Goal: Transaction & Acquisition: Purchase product/service

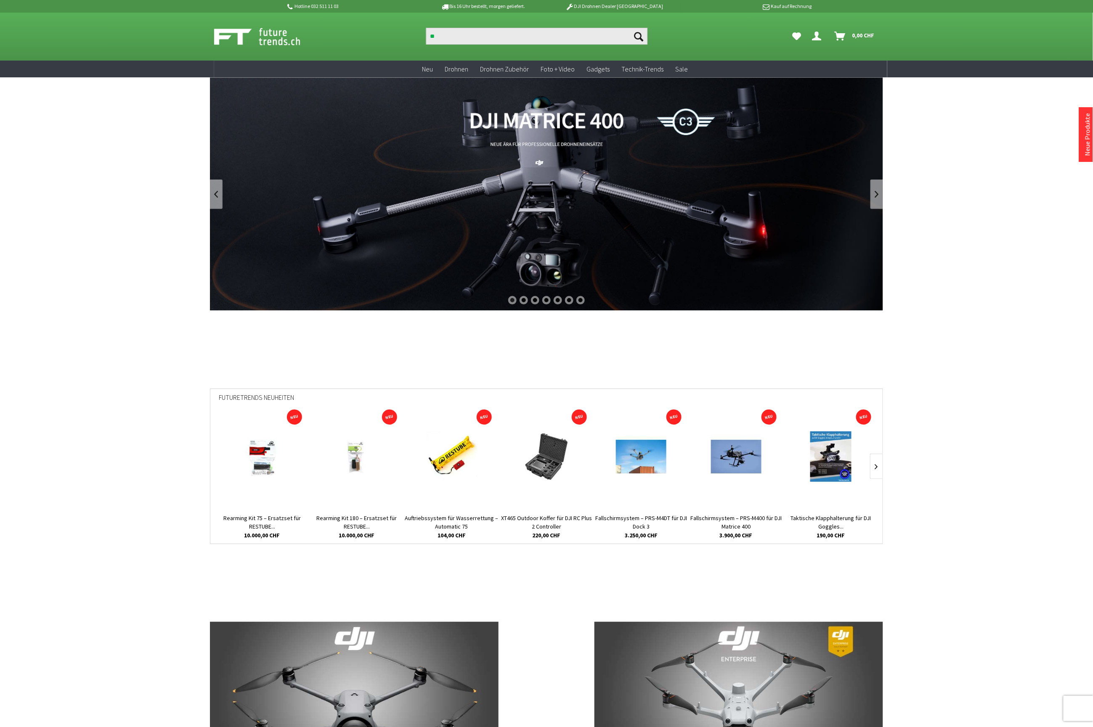
type input "*"
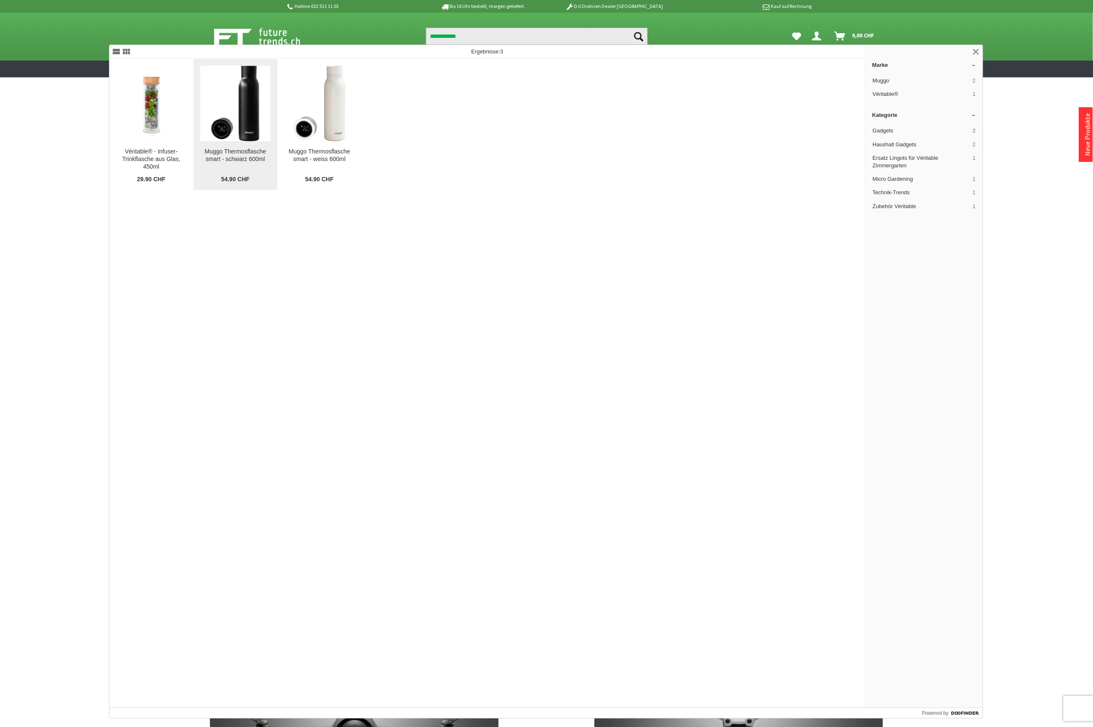
type input "**********"
click at [256, 107] on img at bounding box center [235, 104] width 48 height 76
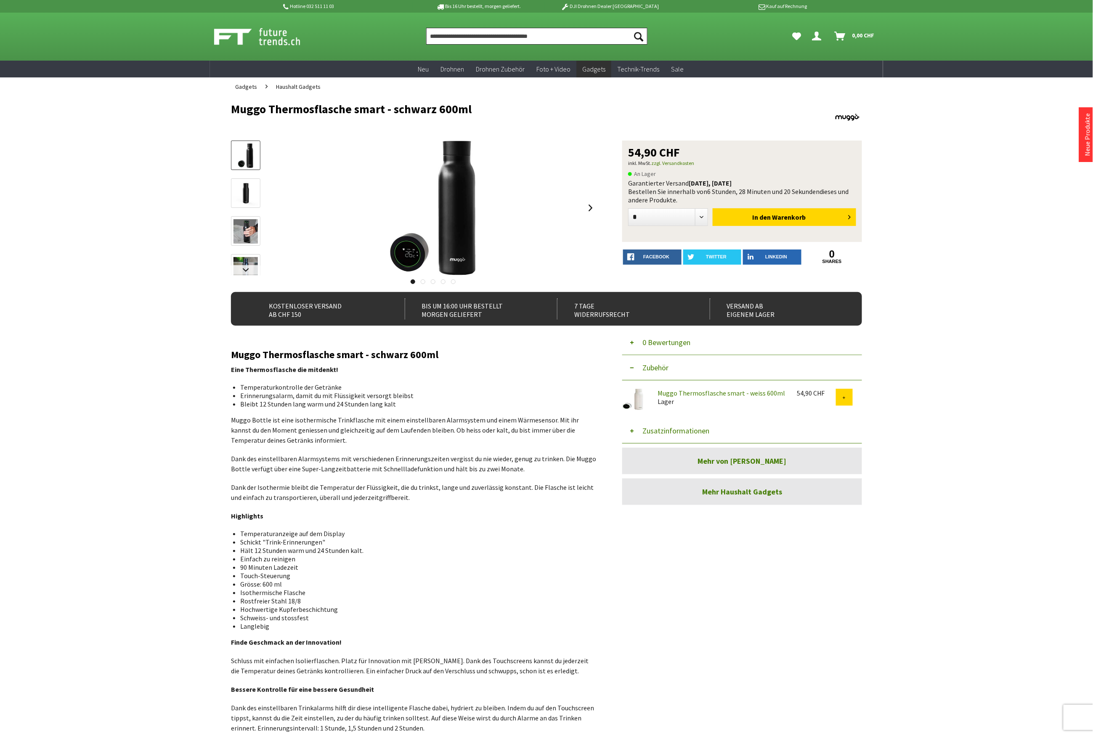
click at [458, 34] on input "Produkt, Marke, Kategorie, EAN, Artikelnummer…" at bounding box center [536, 36] width 221 height 17
paste input "**********"
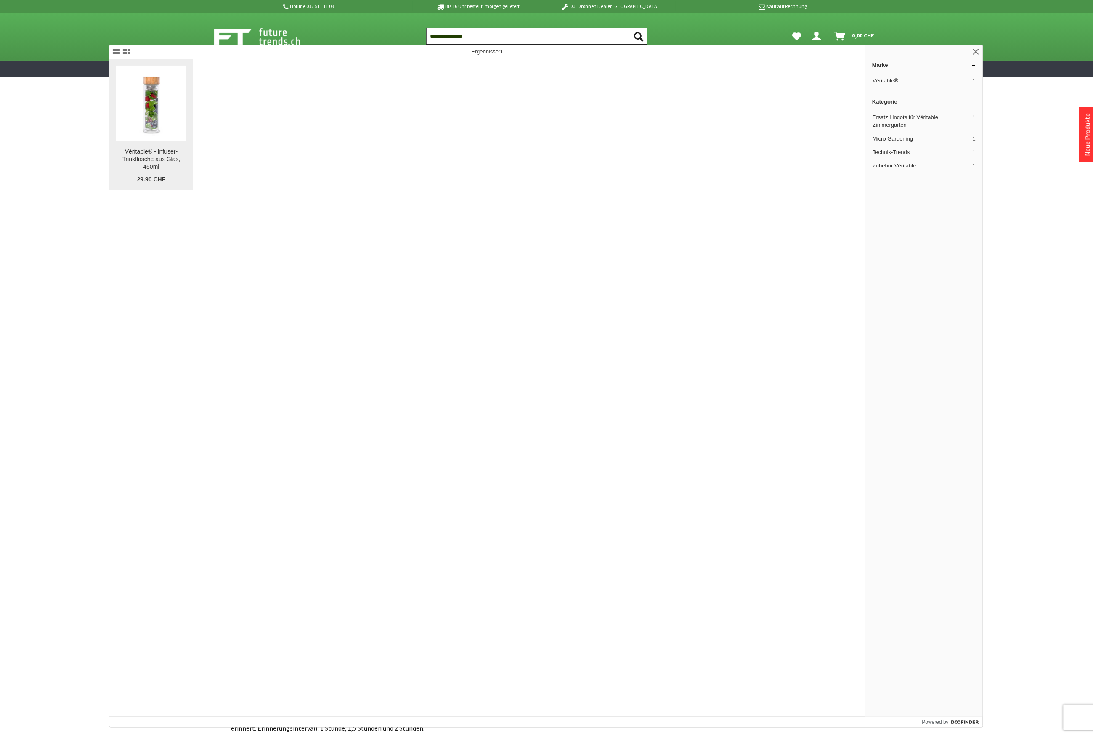
type input "**********"
click at [172, 127] on img at bounding box center [151, 103] width 70 height 75
click at [159, 130] on img at bounding box center [151, 103] width 70 height 75
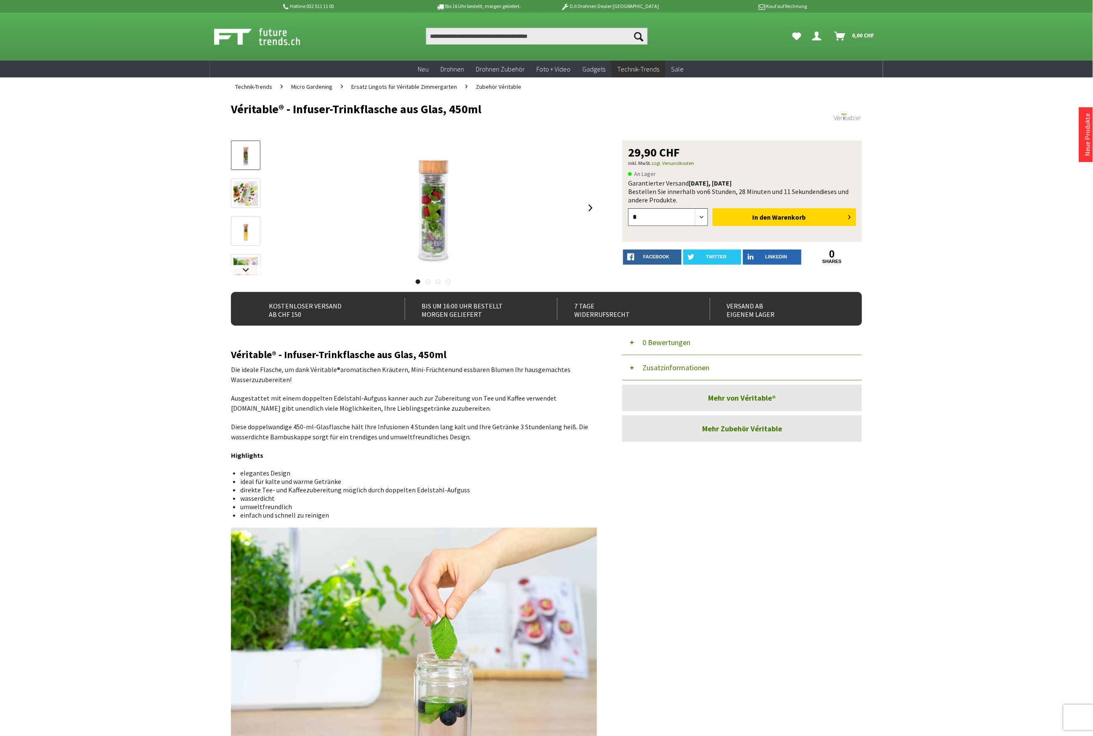
click at [700, 214] on select "* * * *" at bounding box center [668, 217] width 80 height 18
select select "*"
click at [628, 208] on select "* * * *" at bounding box center [668, 217] width 80 height 18
click at [744, 222] on button "In den Warenkorb" at bounding box center [783, 217] width 143 height 18
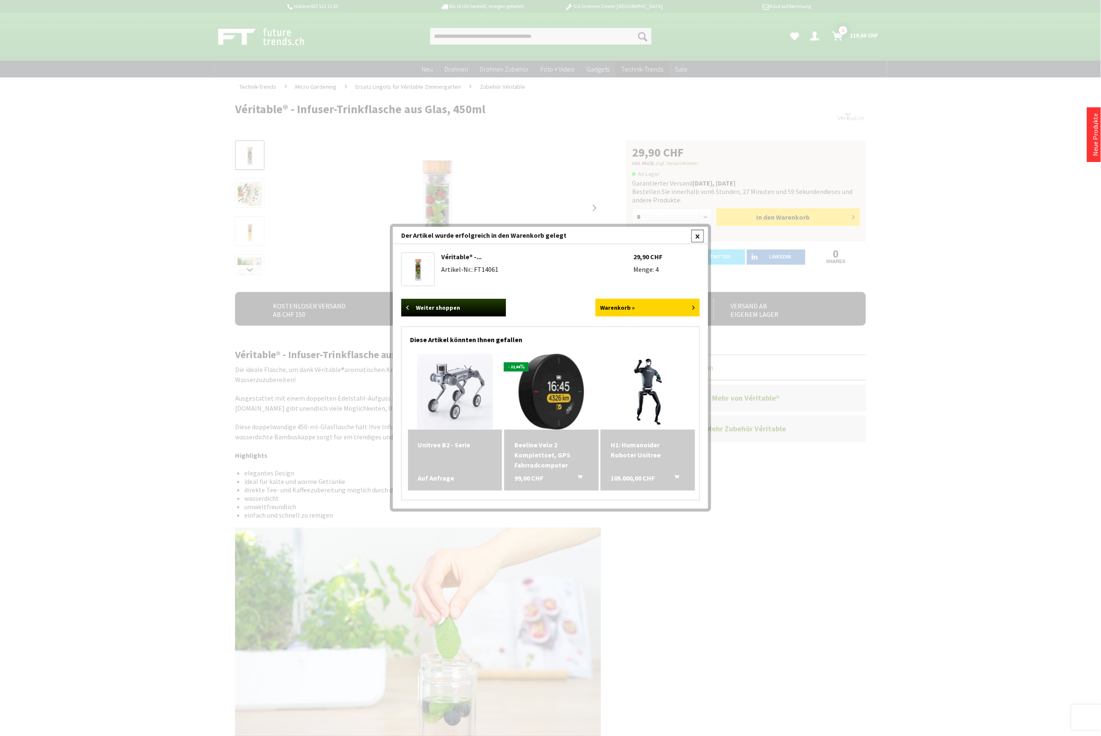
click at [695, 236] on div at bounding box center [697, 236] width 13 height 13
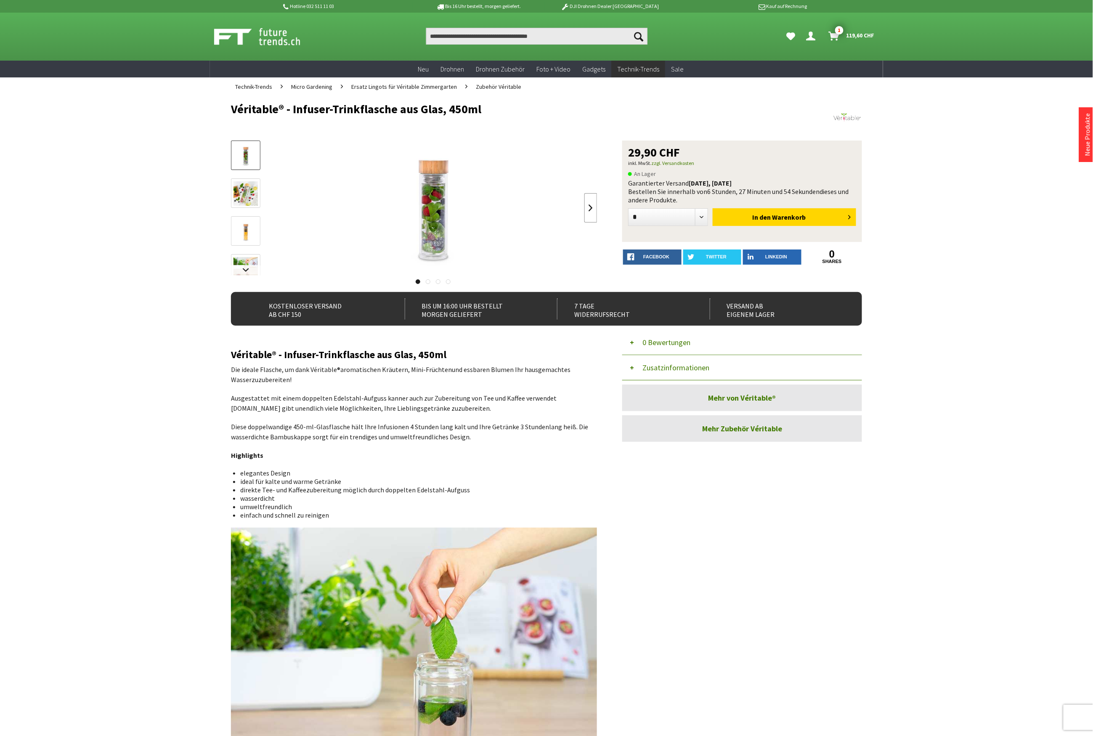
click at [591, 211] on link at bounding box center [590, 207] width 13 height 29
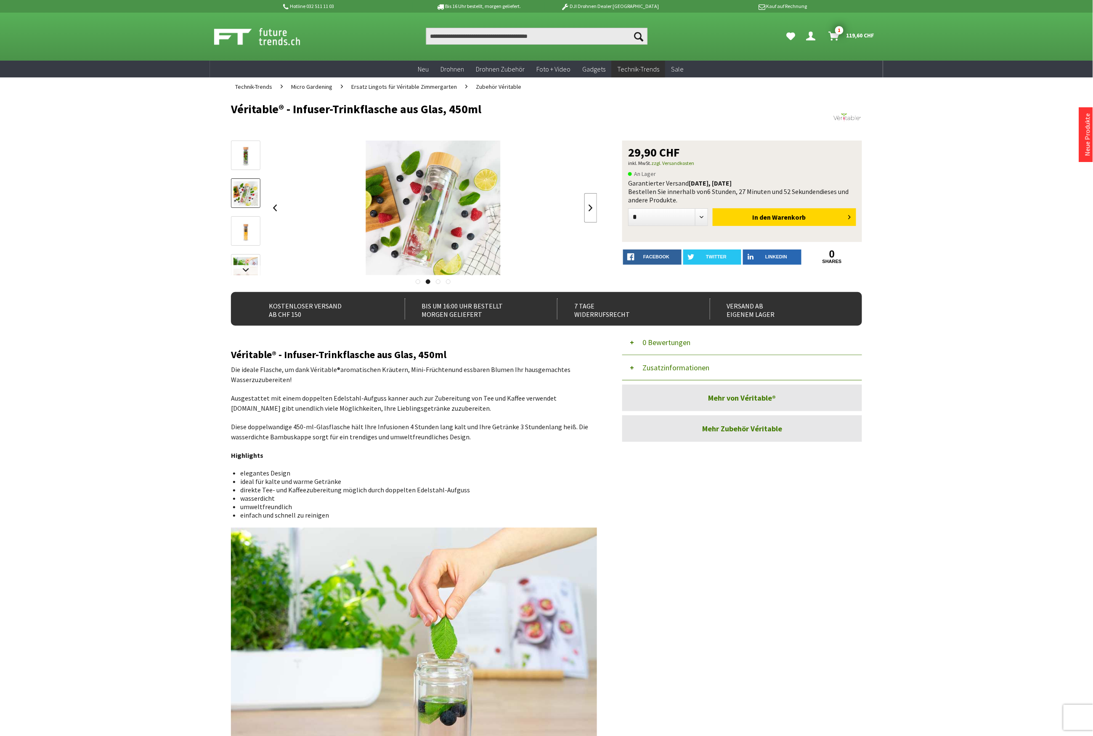
click at [591, 211] on link at bounding box center [590, 207] width 13 height 29
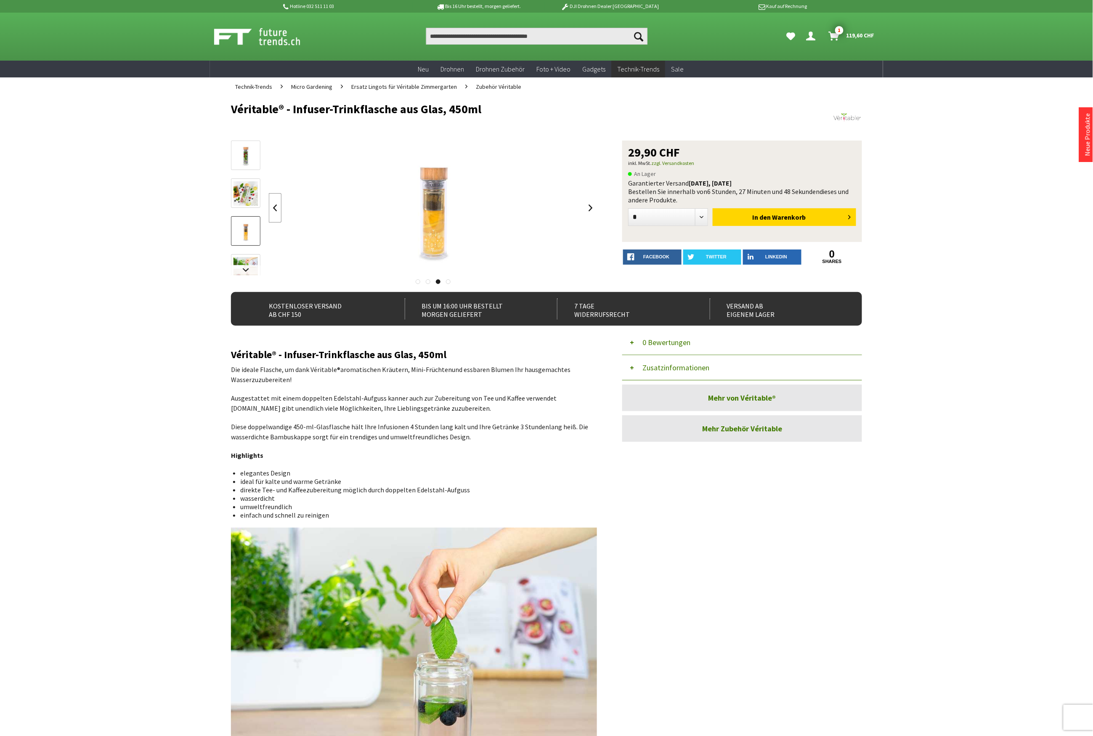
click at [275, 209] on link at bounding box center [275, 207] width 13 height 29
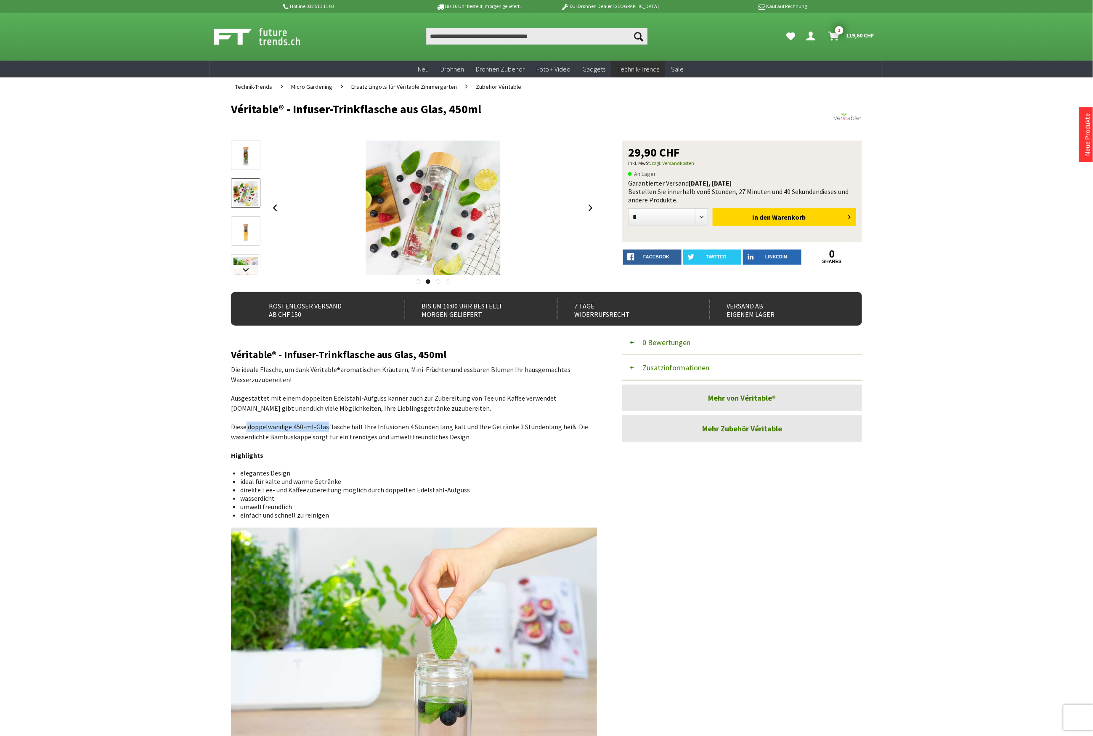
drag, startPoint x: 246, startPoint y: 424, endPoint x: 327, endPoint y: 418, distance: 80.5
click at [594, 210] on link at bounding box center [590, 207] width 13 height 29
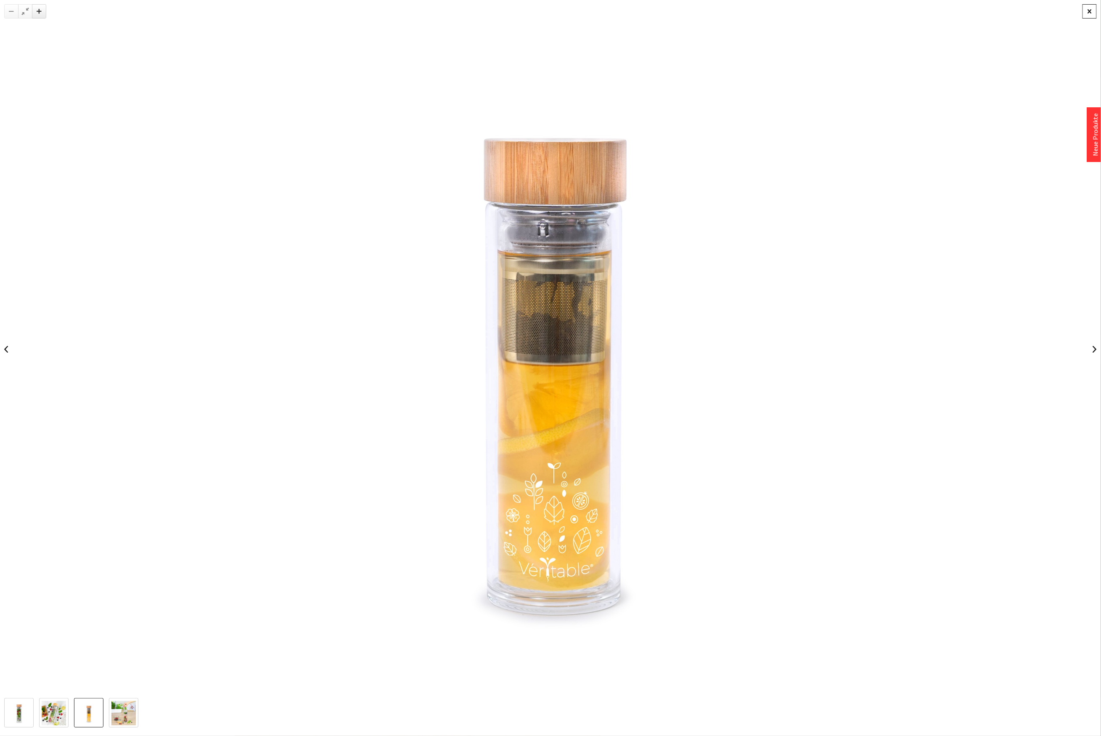
click at [1092, 16] on div at bounding box center [1089, 11] width 14 height 14
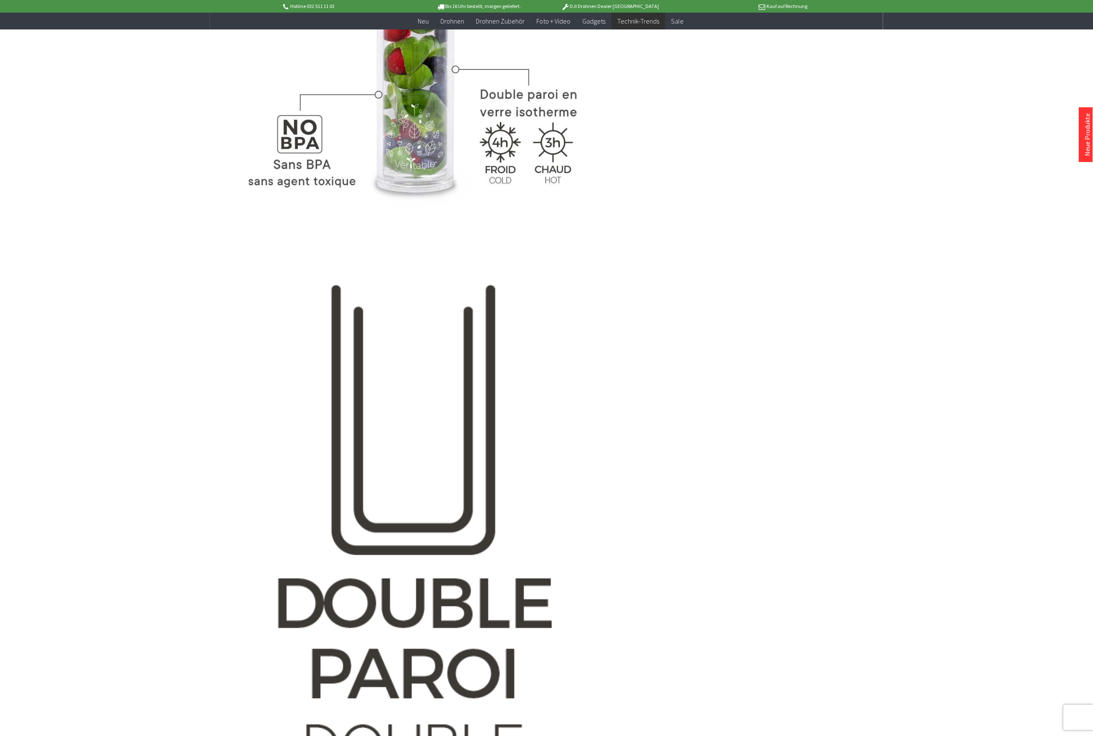
scroll to position [822, 0]
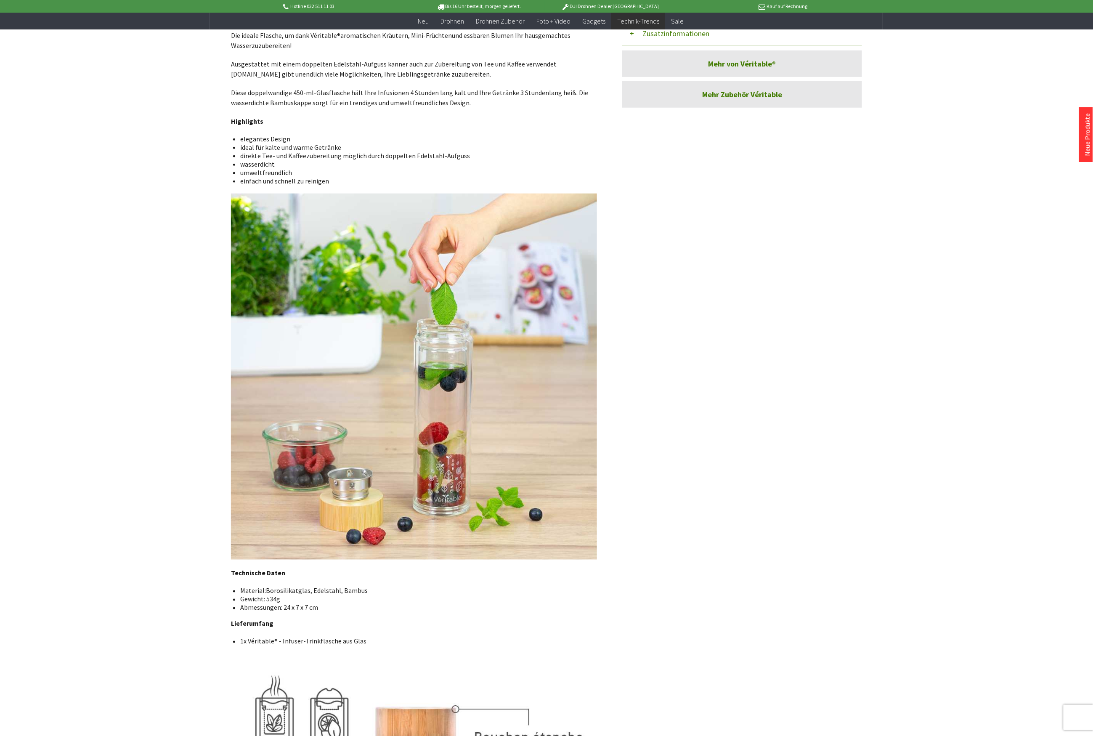
click at [461, 546] on img at bounding box center [414, 376] width 366 height 366
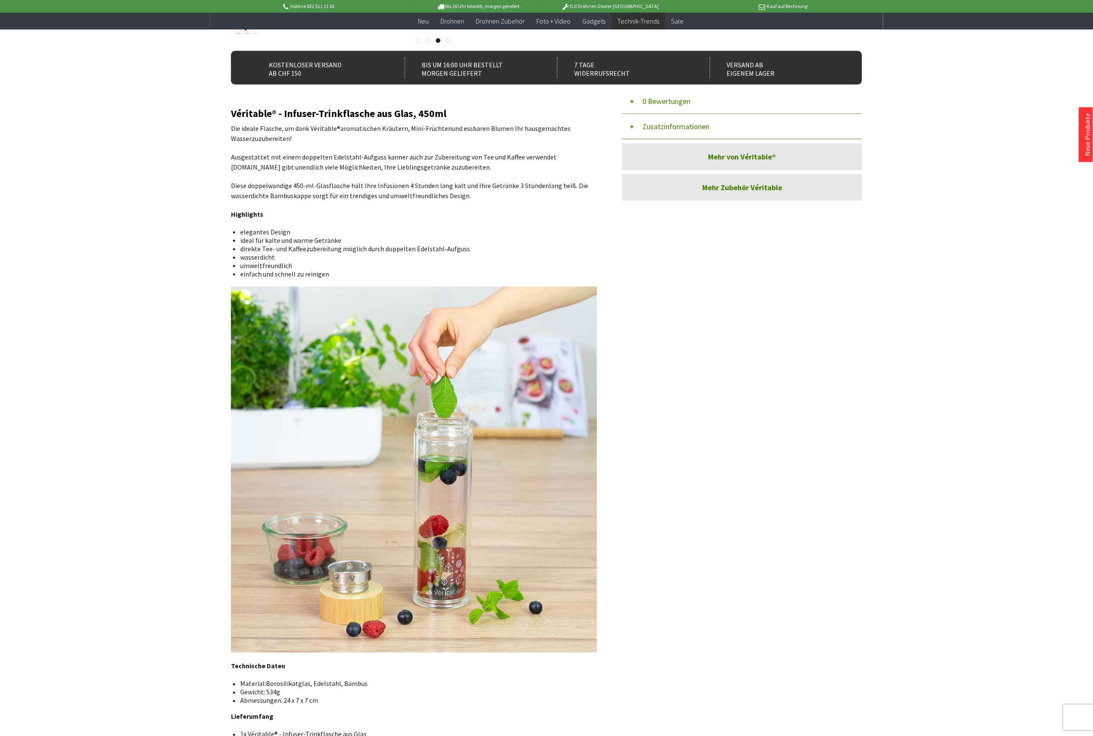
scroll to position [0, 0]
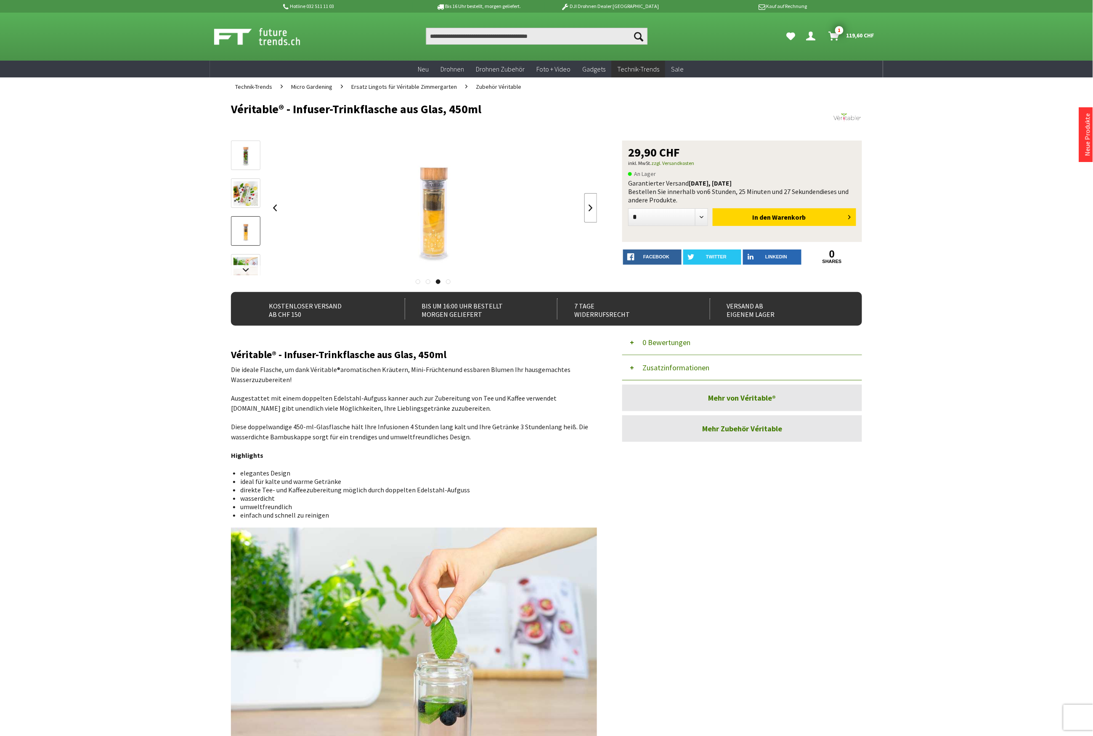
click at [590, 211] on link at bounding box center [590, 207] width 13 height 29
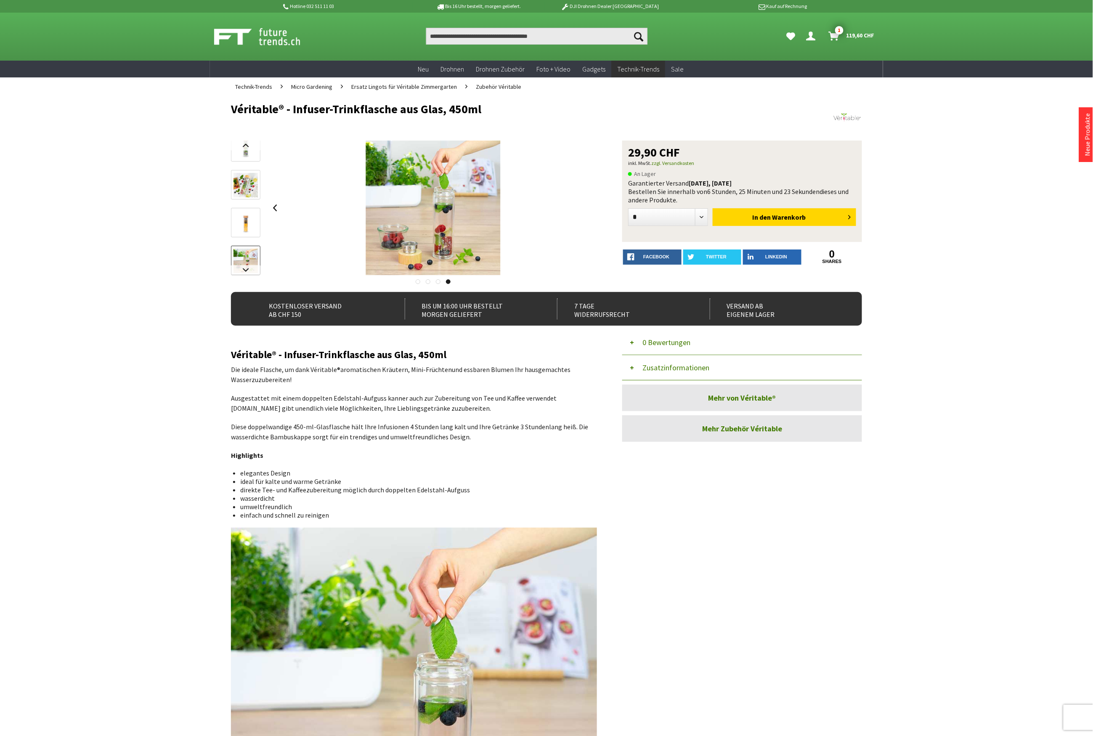
click at [590, 211] on div at bounding box center [433, 207] width 328 height 135
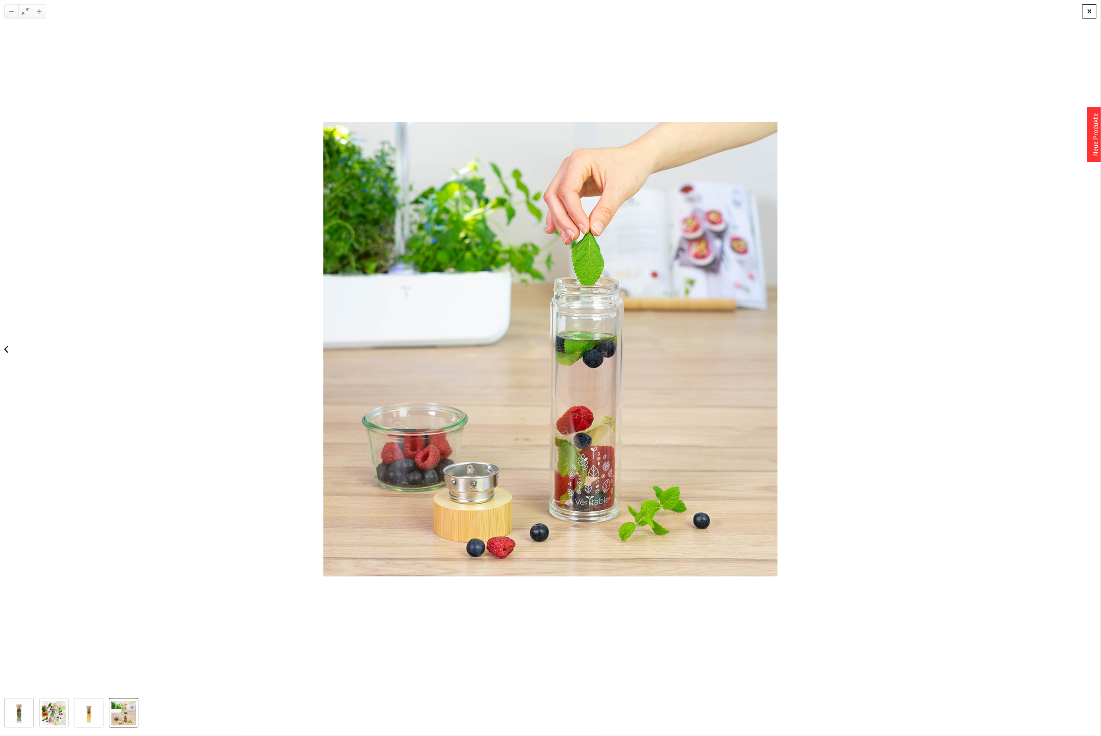
click at [1090, 13] on div at bounding box center [1089, 11] width 14 height 14
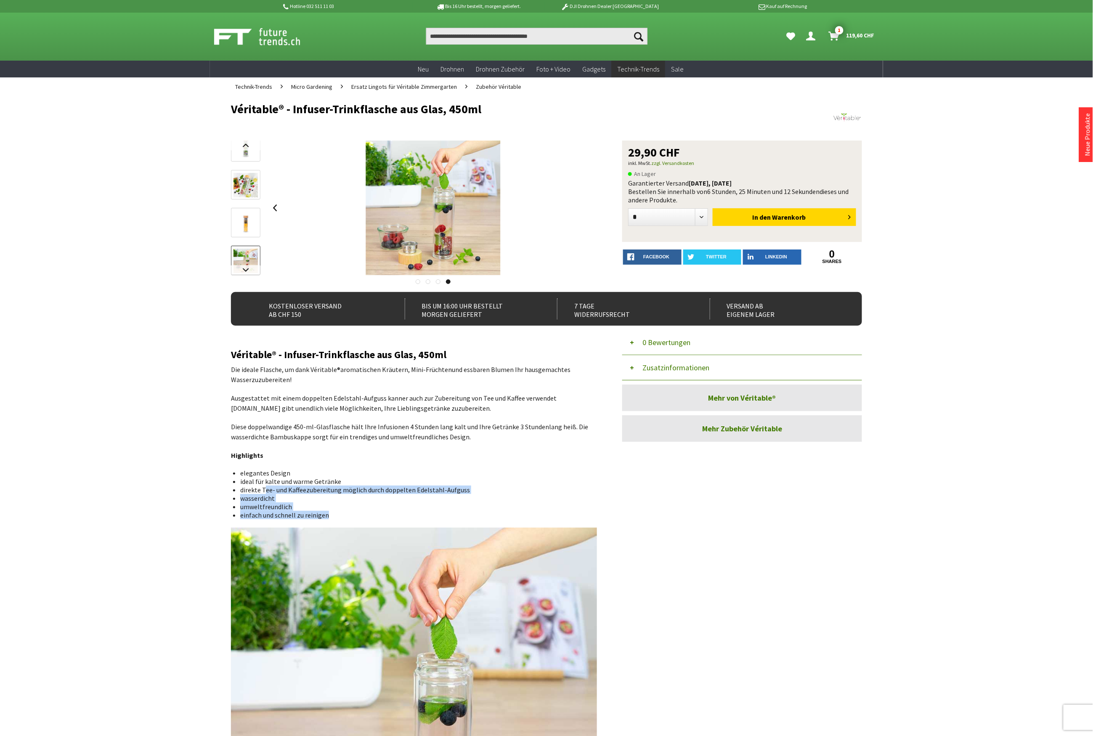
drag, startPoint x: 265, startPoint y: 490, endPoint x: 332, endPoint y: 511, distance: 70.5
click at [332, 511] on ul "elegantes Design ideal für kalte und warme Getränke direkte Tee- und Kaffeezube…" at bounding box center [414, 493] width 352 height 50
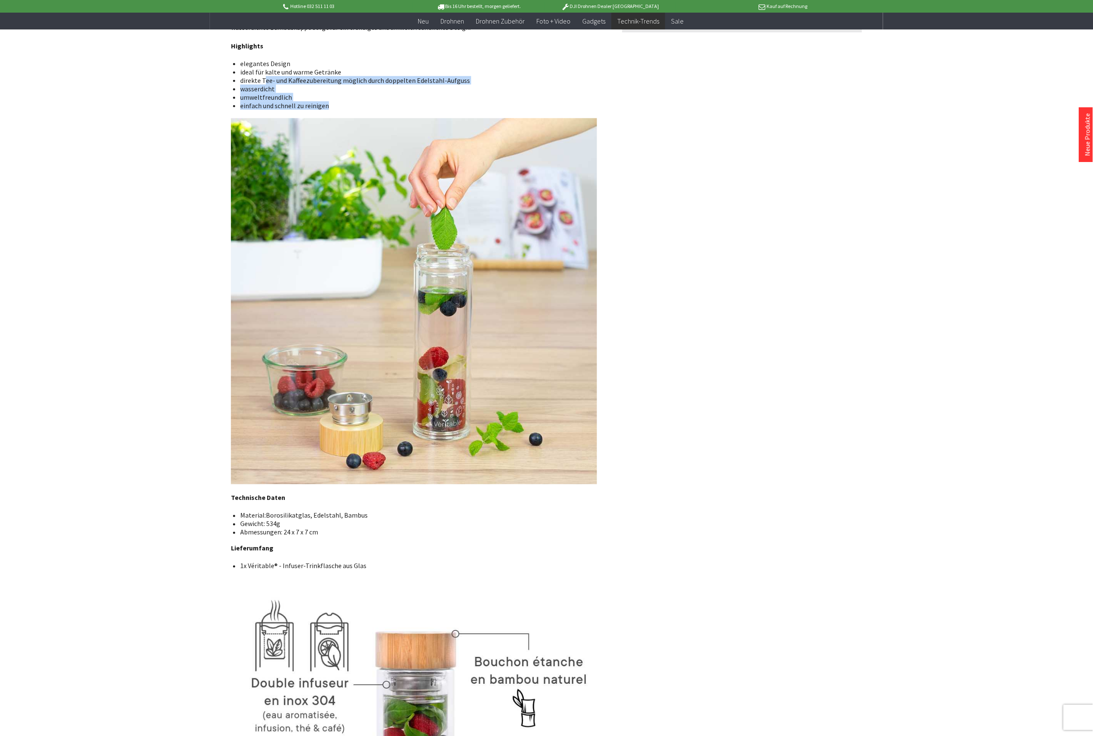
scroll to position [561, 0]
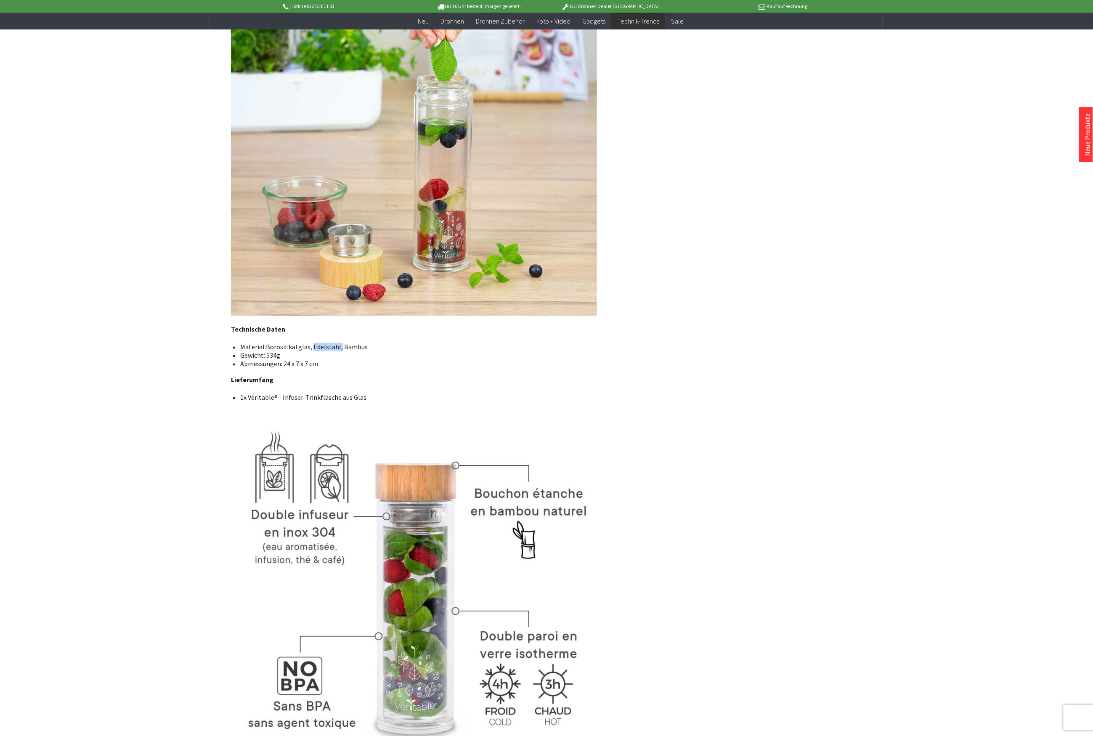
drag, startPoint x: 338, startPoint y: 345, endPoint x: 310, endPoint y: 340, distance: 28.2
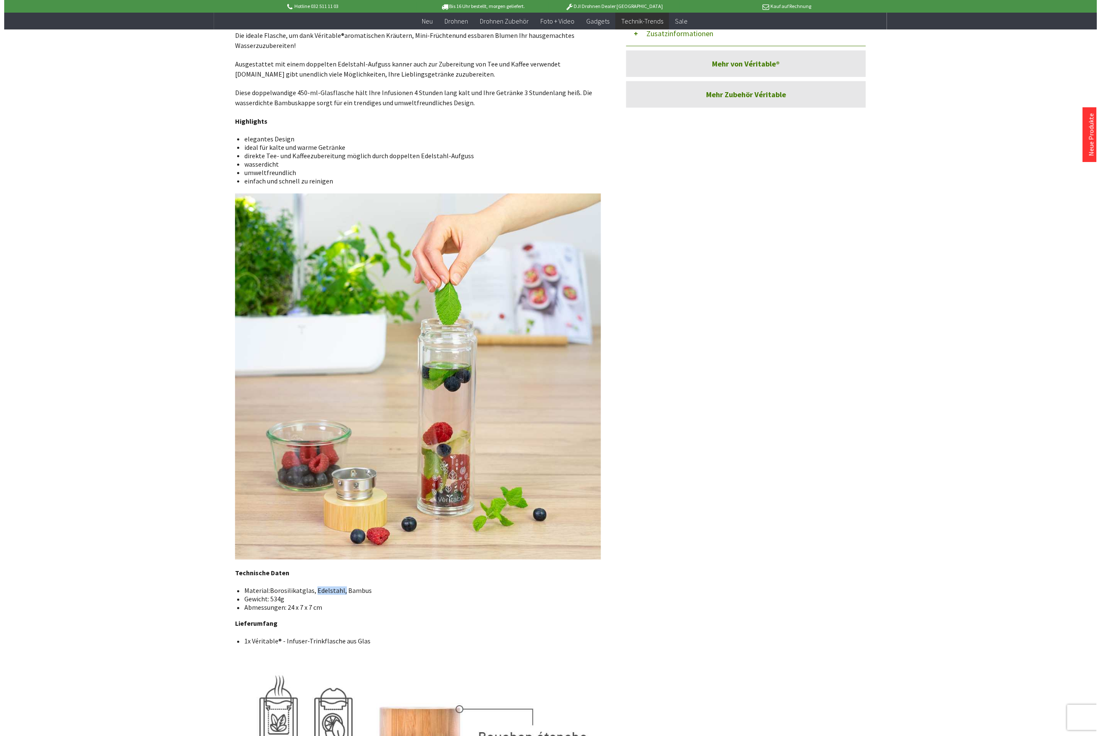
scroll to position [0, 0]
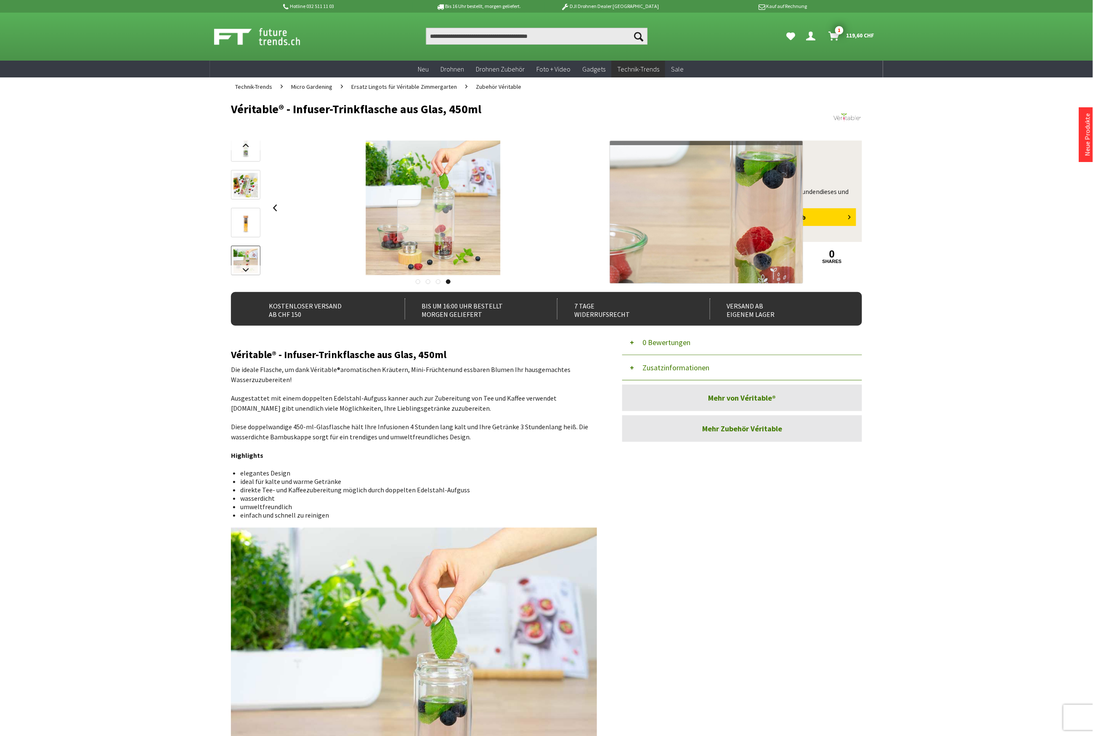
click at [426, 220] on div at bounding box center [425, 220] width 57 height 42
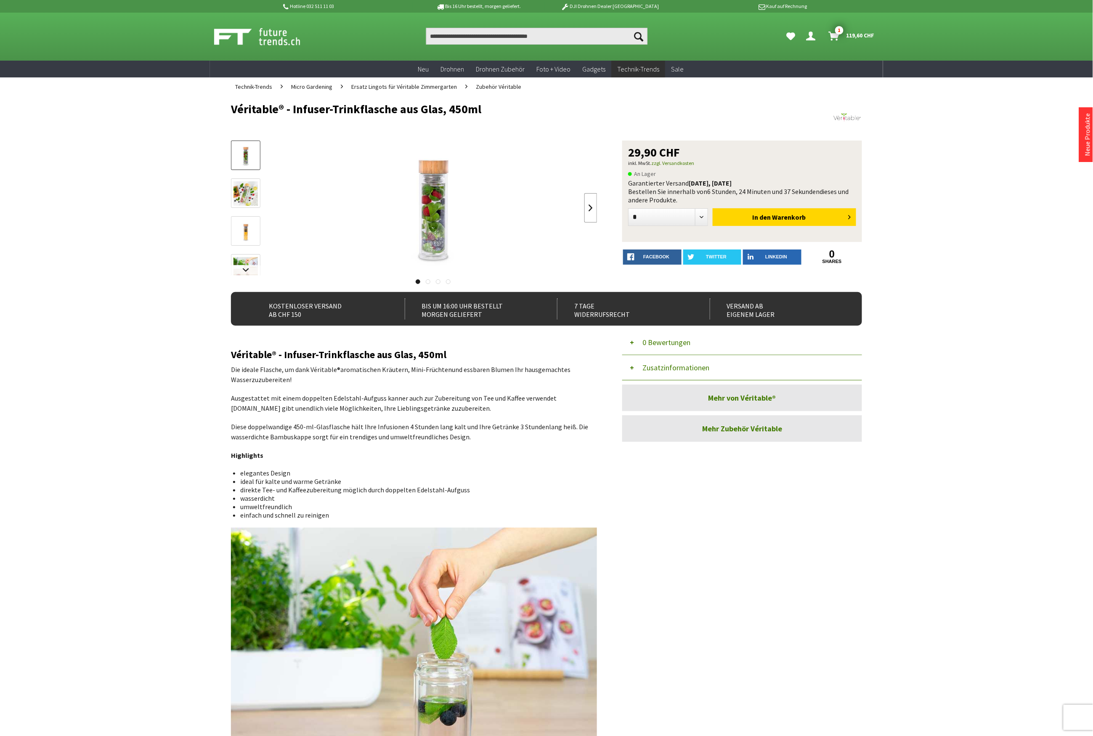
click at [585, 204] on link at bounding box center [590, 207] width 13 height 29
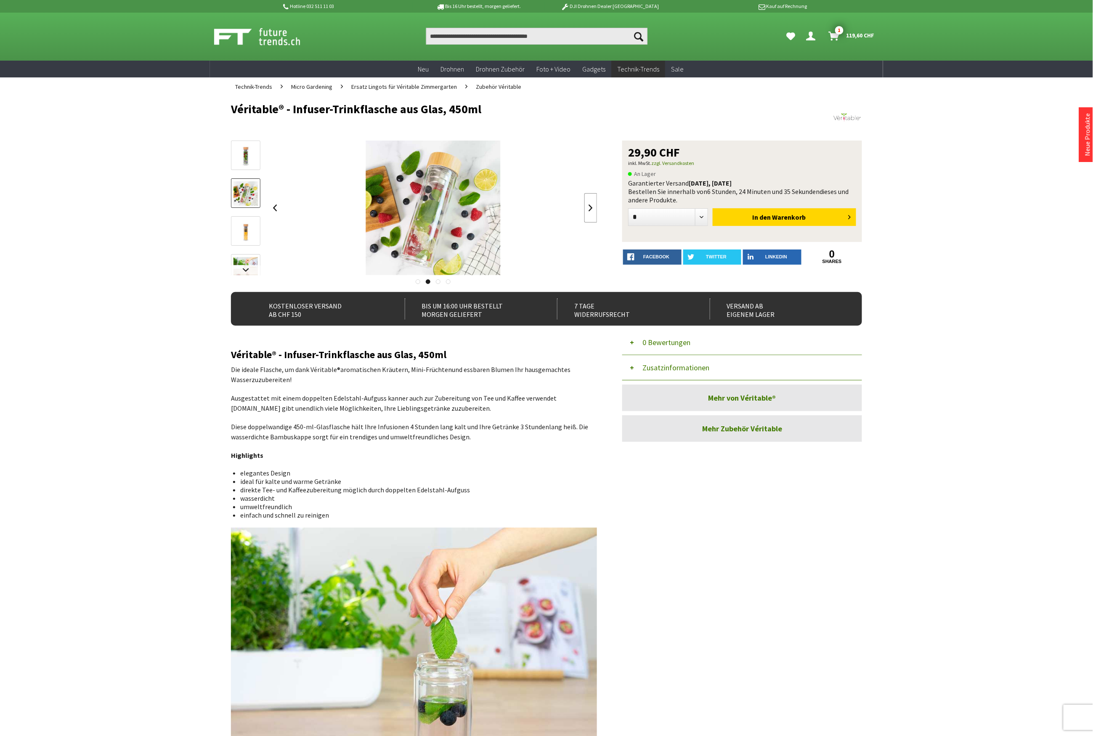
click at [585, 204] on link at bounding box center [590, 207] width 13 height 29
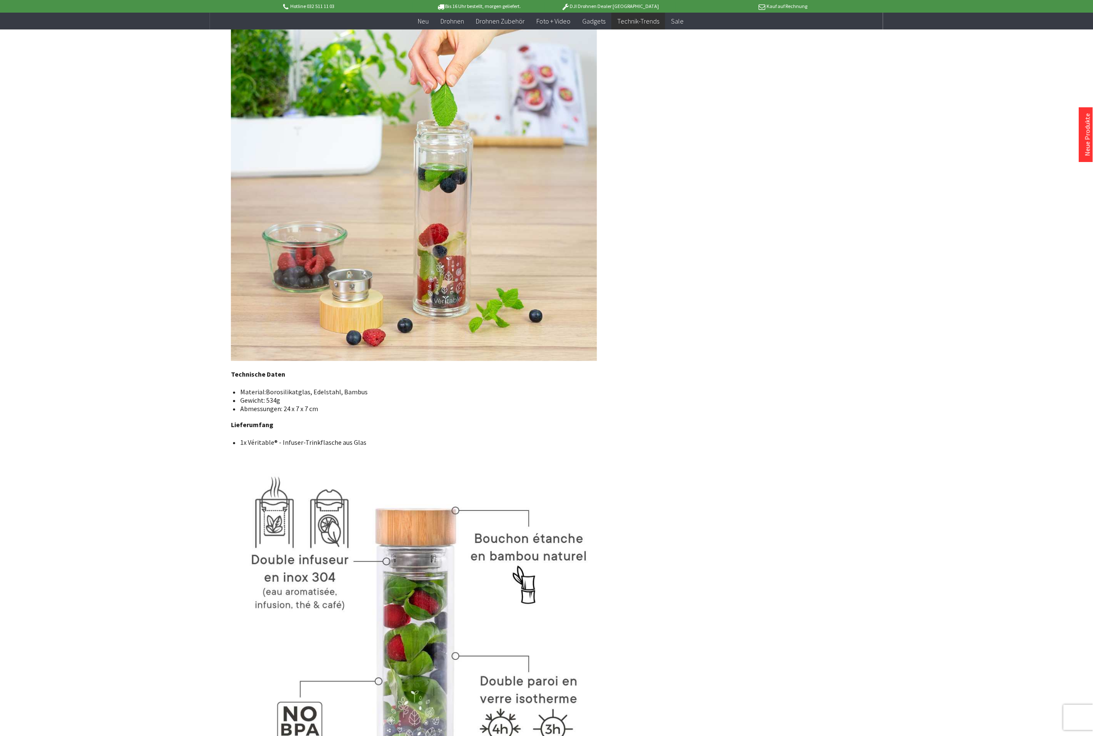
scroll to position [373, 0]
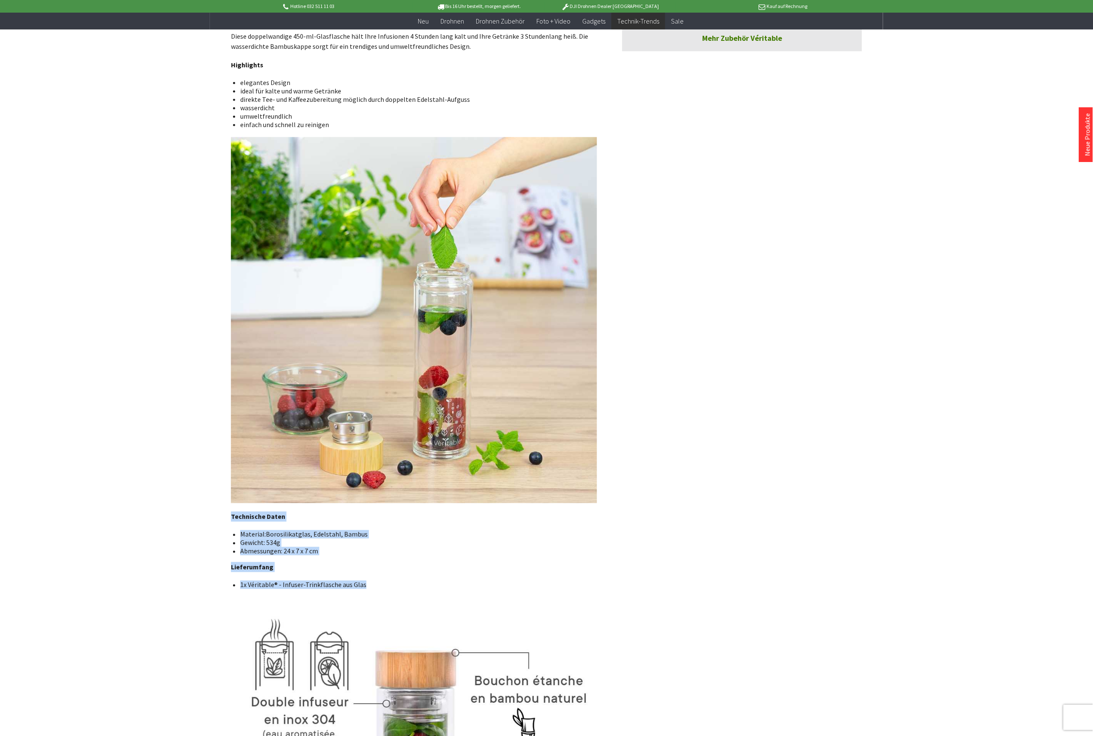
drag, startPoint x: 360, startPoint y: 585, endPoint x: 231, endPoint y: 512, distance: 147.6
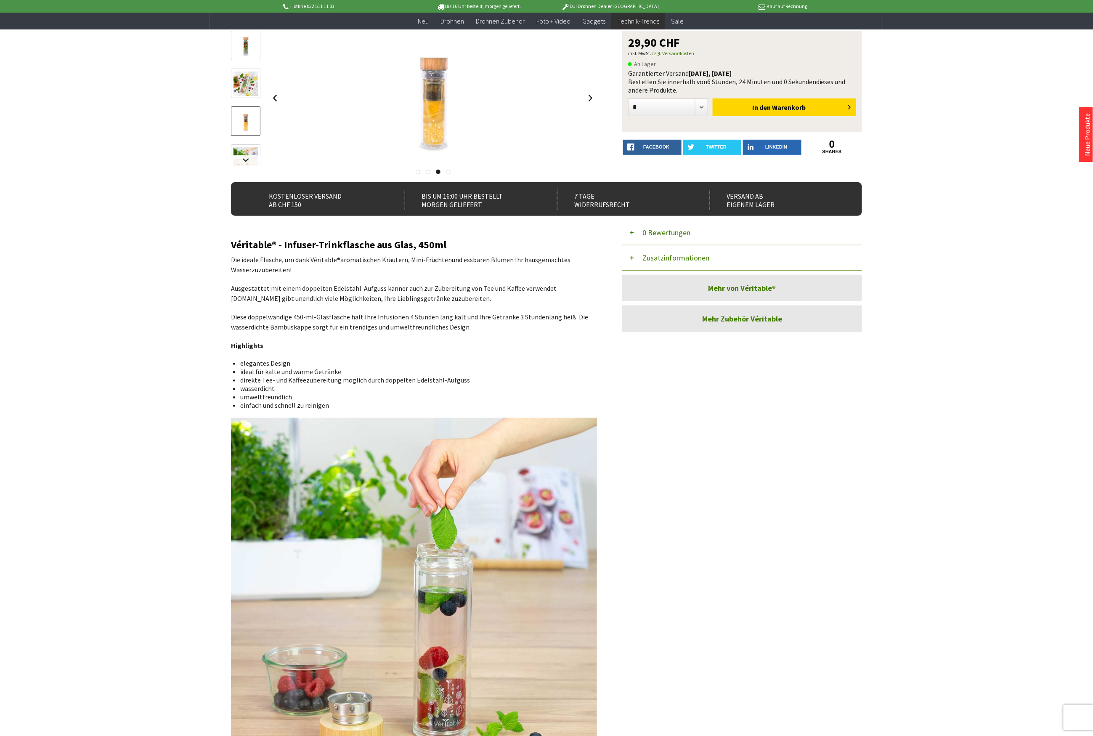
scroll to position [37, 0]
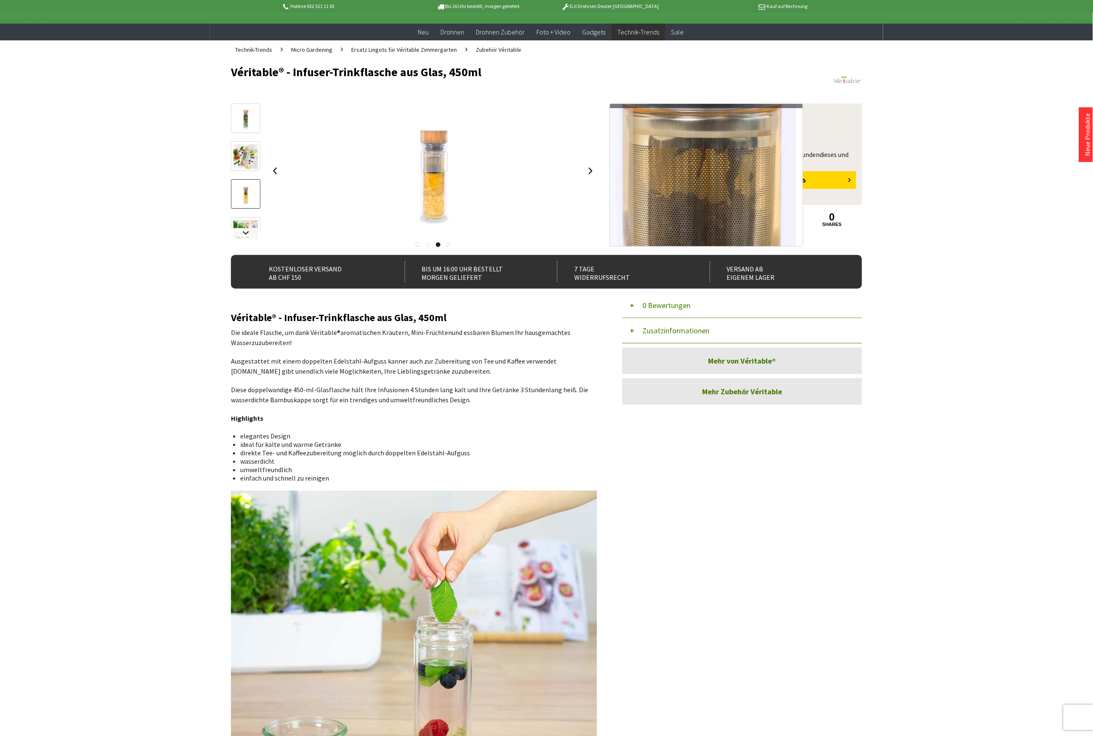
click at [434, 161] on div at bounding box center [434, 161] width 27 height 20
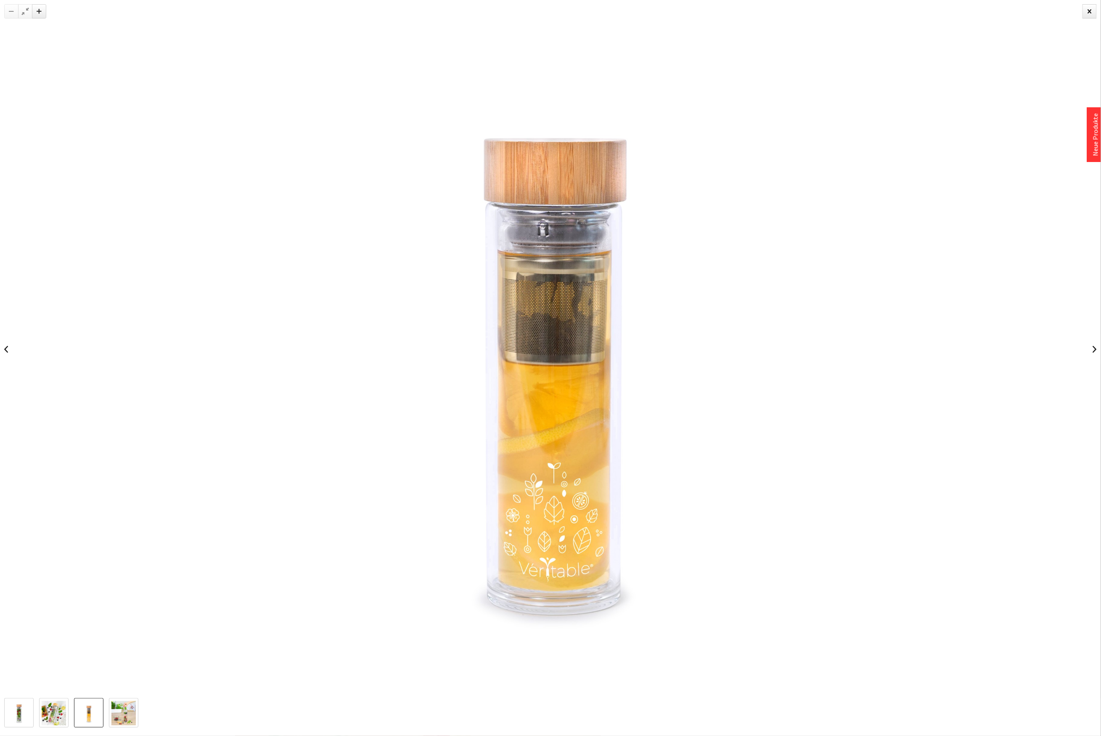
drag, startPoint x: 394, startPoint y: 372, endPoint x: 429, endPoint y: 339, distance: 47.9
click at [394, 372] on img at bounding box center [550, 349] width 603 height 698
click at [1086, 14] on div at bounding box center [1089, 11] width 14 height 14
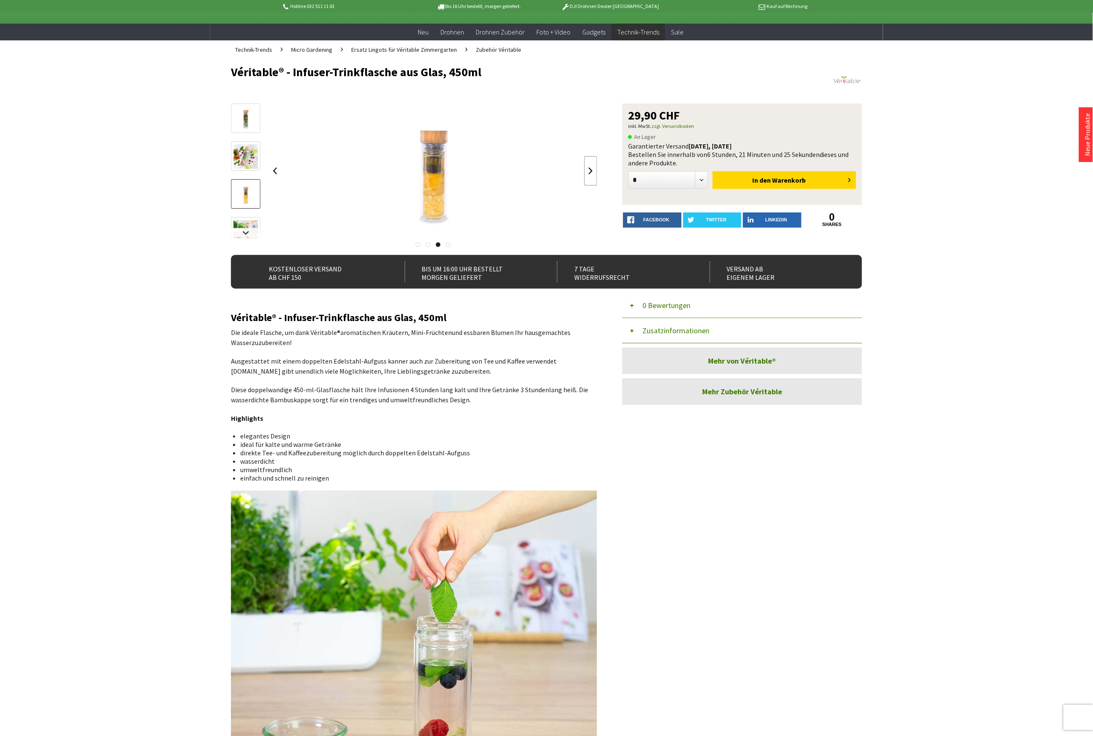
click at [591, 174] on link at bounding box center [590, 170] width 13 height 29
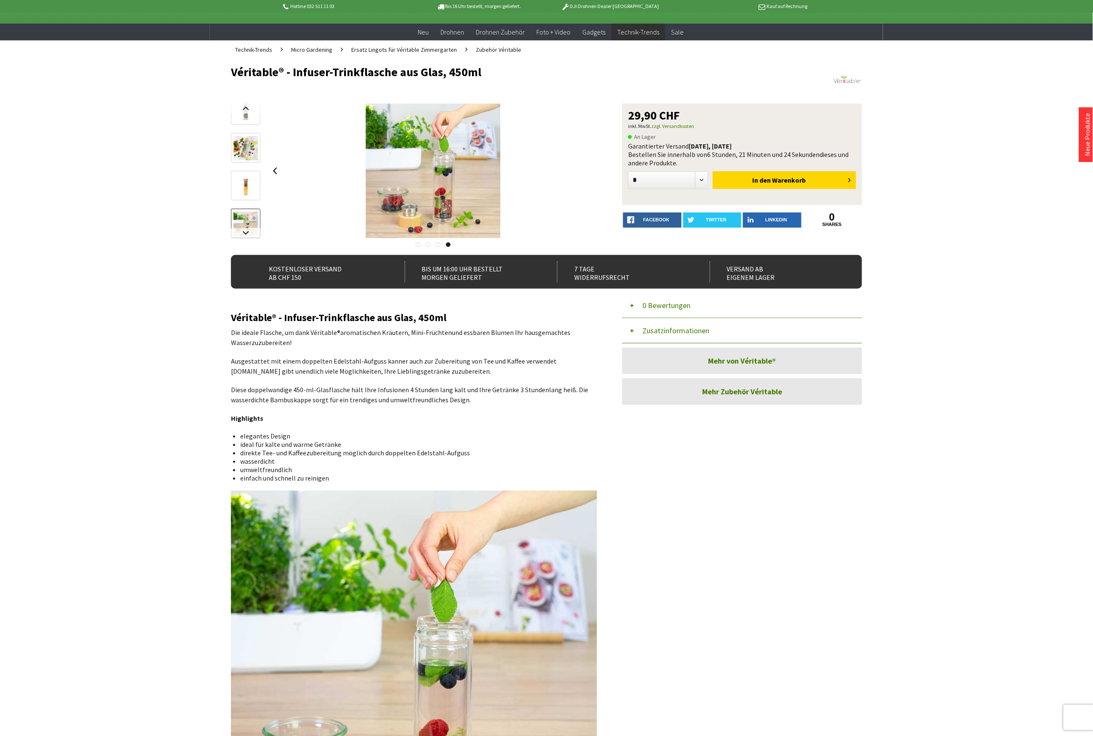
click at [591, 174] on div at bounding box center [433, 170] width 328 height 135
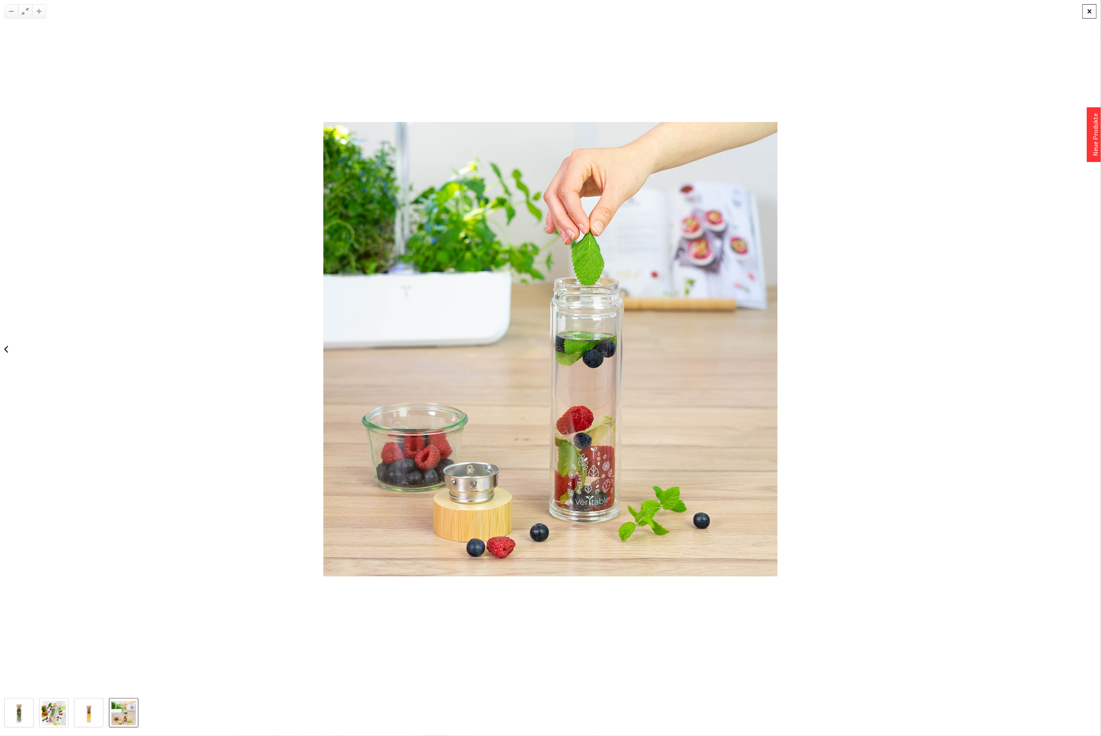
click at [1091, 8] on div at bounding box center [1089, 11] width 14 height 14
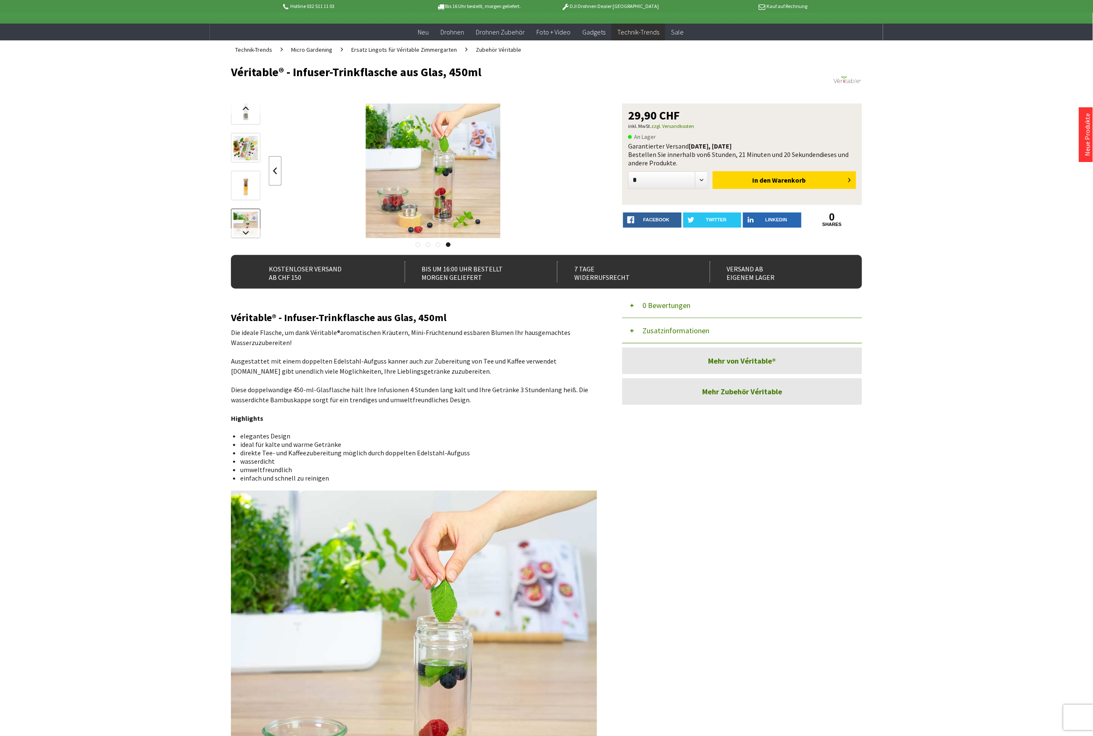
click at [277, 170] on link at bounding box center [275, 170] width 13 height 29
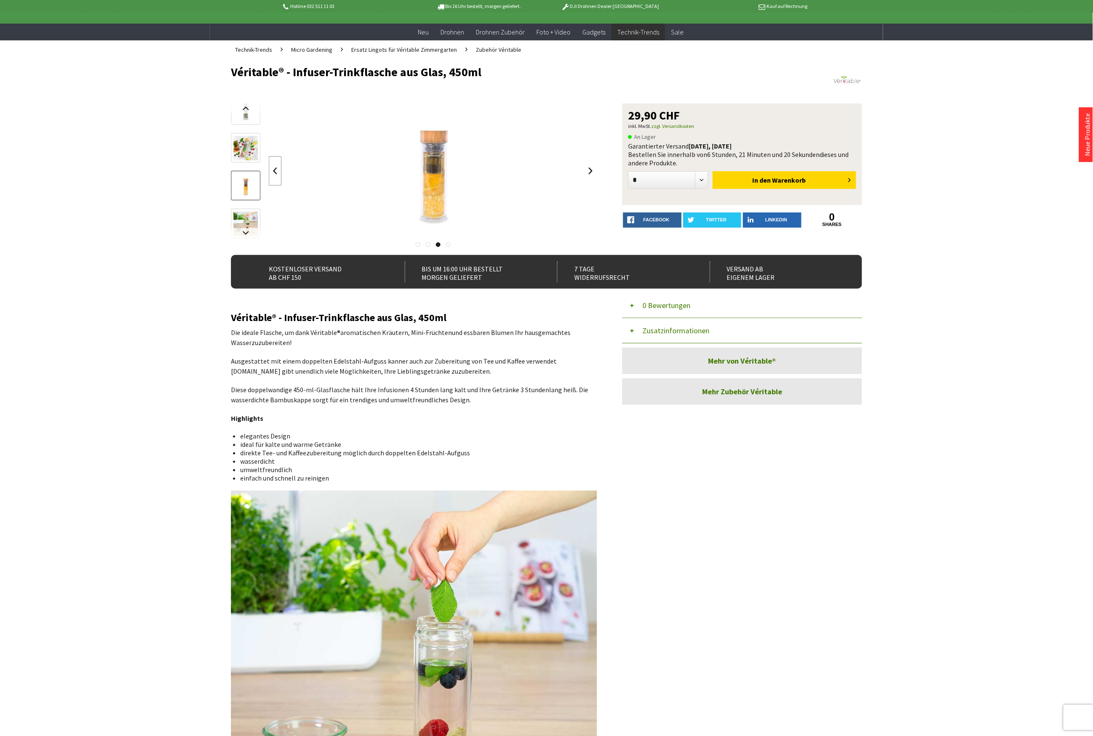
click at [277, 170] on link at bounding box center [275, 170] width 13 height 29
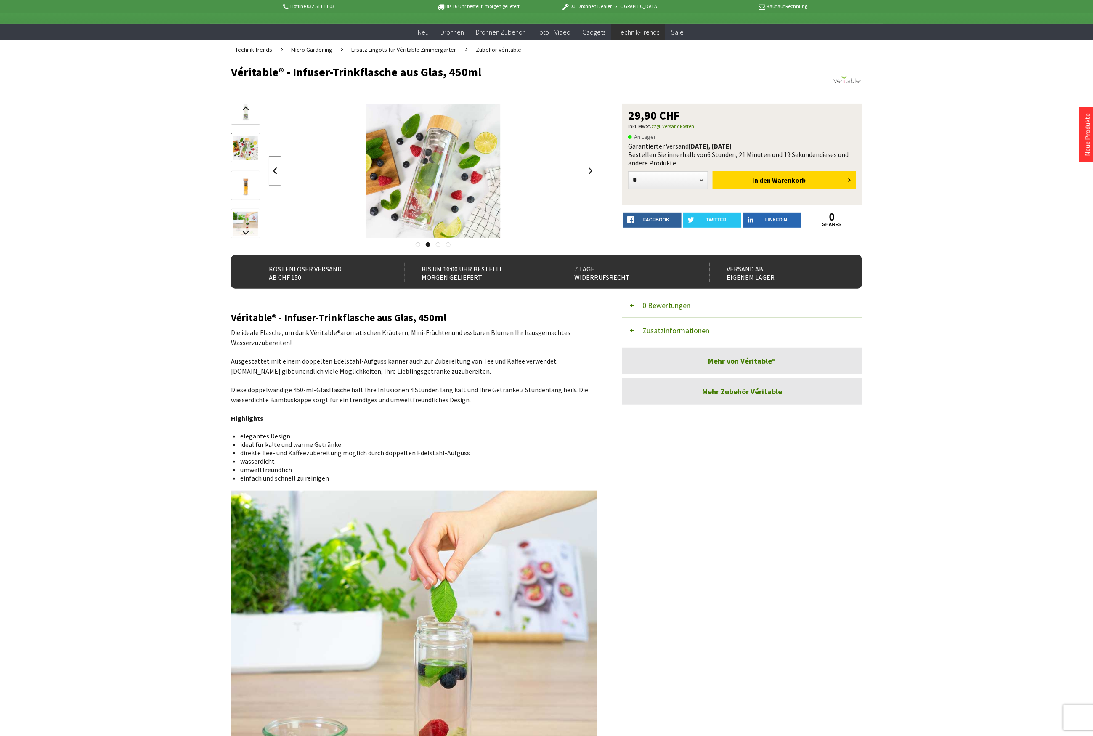
click at [277, 170] on link at bounding box center [275, 170] width 13 height 29
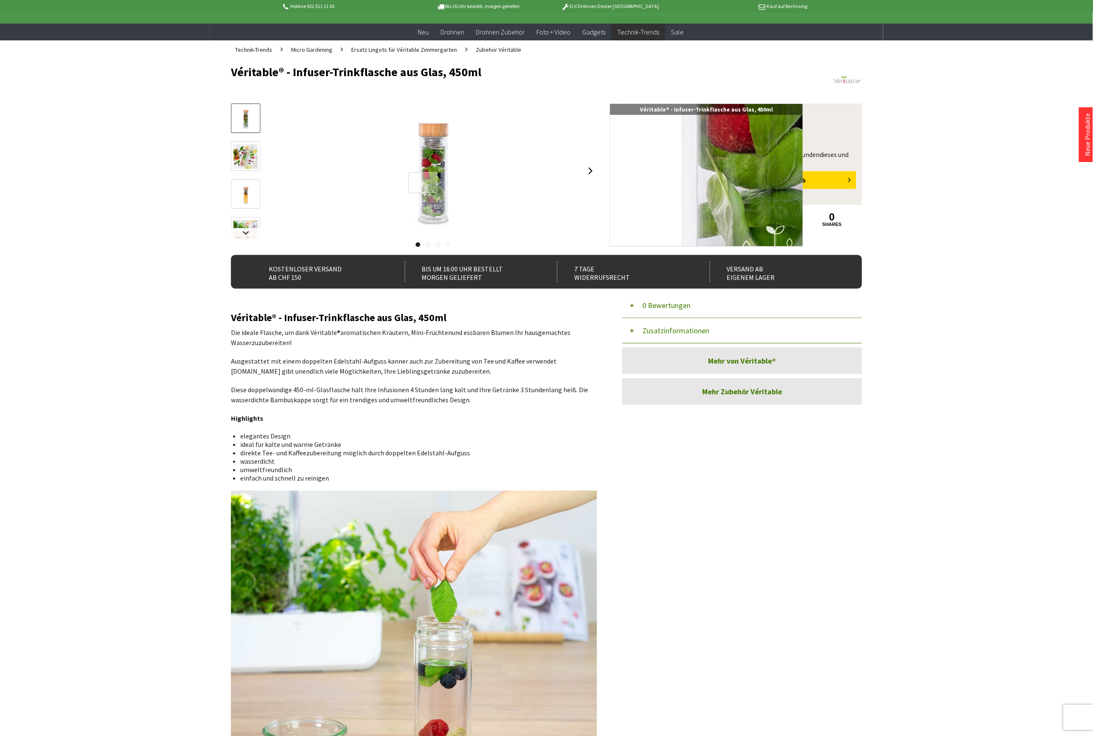
click at [423, 183] on div at bounding box center [422, 182] width 29 height 21
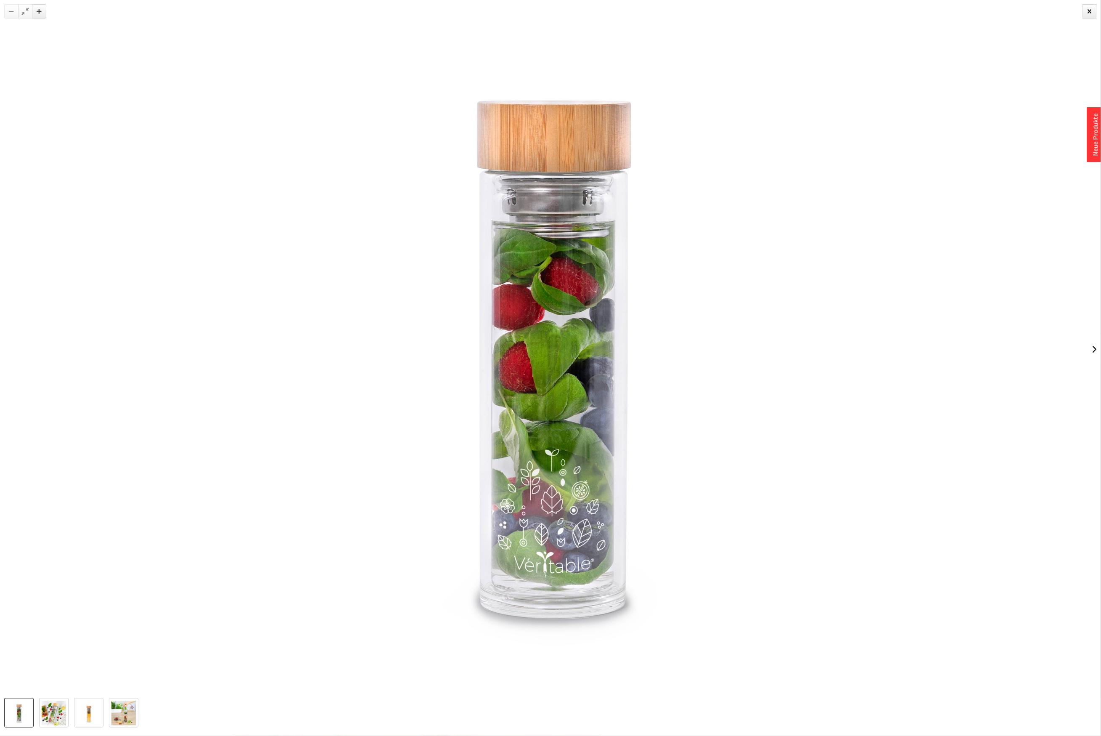
drag, startPoint x: 333, startPoint y: 64, endPoint x: 569, endPoint y: 36, distance: 238.0
click at [333, 64] on img at bounding box center [550, 349] width 651 height 698
click at [1085, 8] on div at bounding box center [1089, 11] width 14 height 14
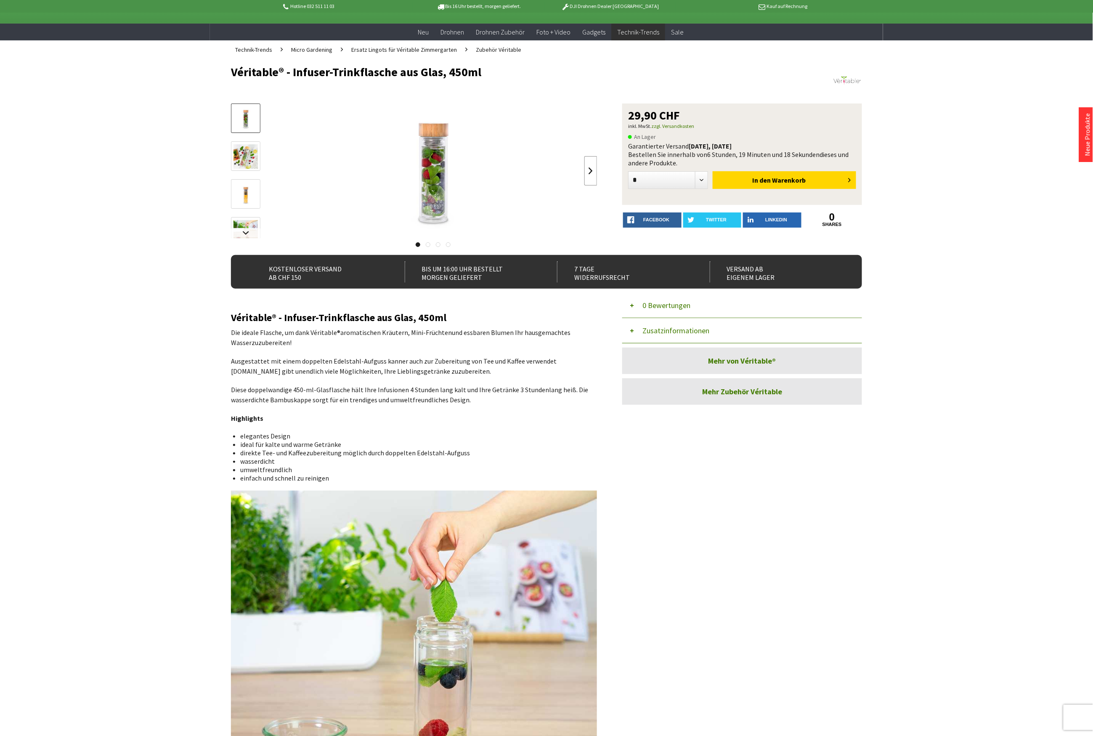
click at [593, 172] on link at bounding box center [590, 170] width 13 height 29
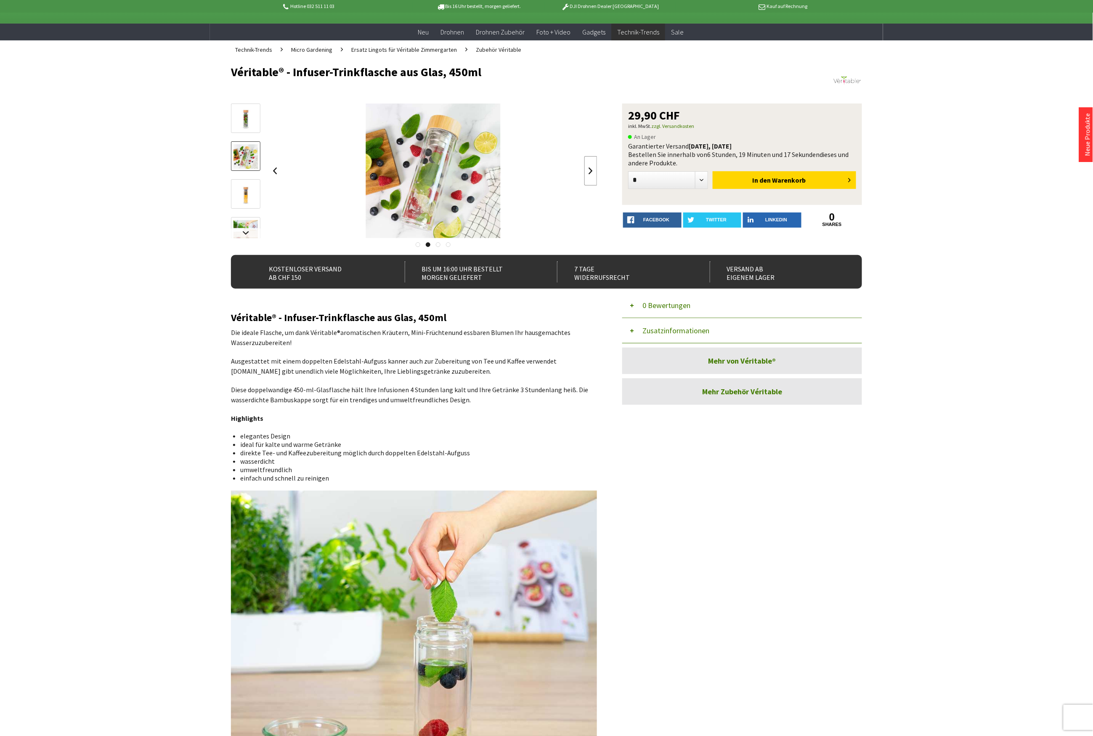
click at [587, 173] on link at bounding box center [590, 170] width 13 height 29
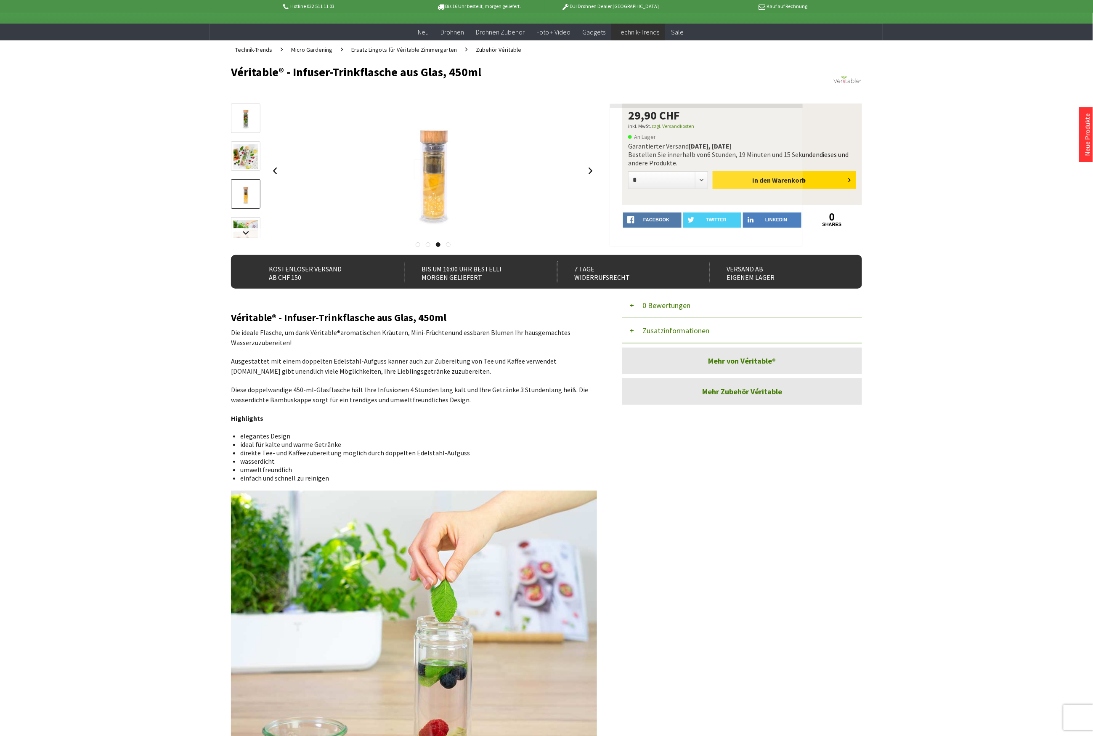
click at [424, 170] on div at bounding box center [427, 169] width 27 height 20
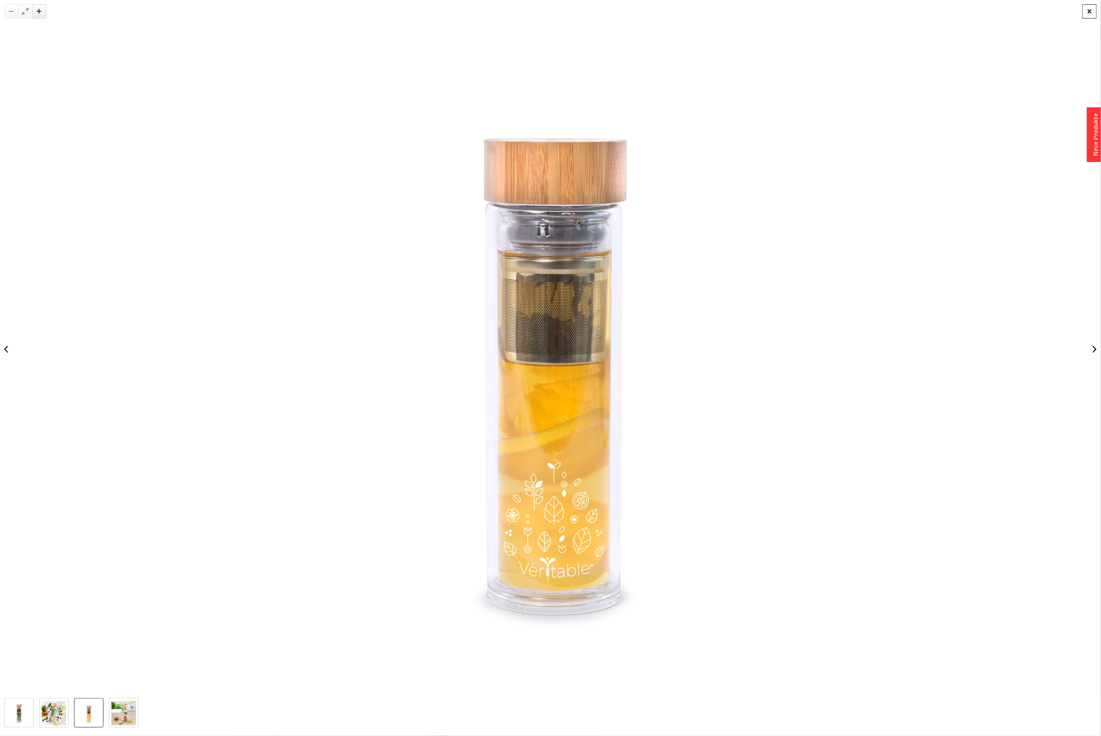
click at [1092, 11] on div at bounding box center [1089, 11] width 14 height 14
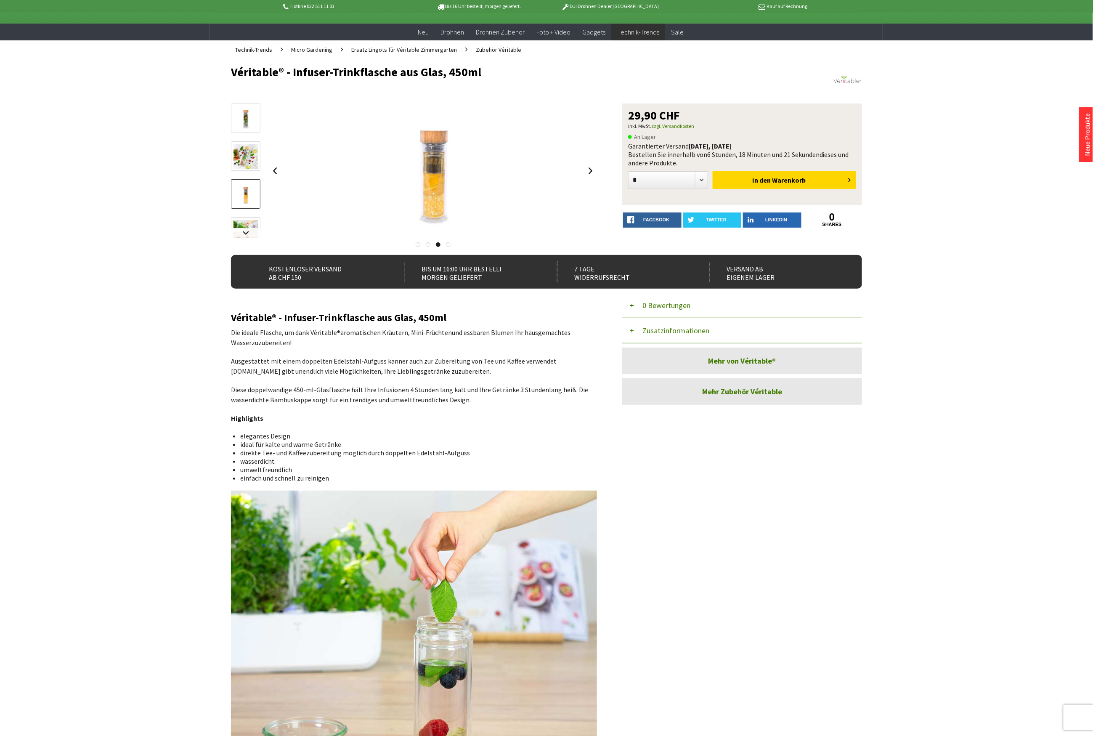
drag, startPoint x: 482, startPoint y: 73, endPoint x: 207, endPoint y: 63, distance: 274.8
copy h1 "Véritable® - Infuser-Trinkflasche aus Glas, 450ml"
drag, startPoint x: 692, startPoint y: 330, endPoint x: 707, endPoint y: 333, distance: 15.9
click at [692, 330] on button "Zusatzinformationen" at bounding box center [742, 330] width 240 height 25
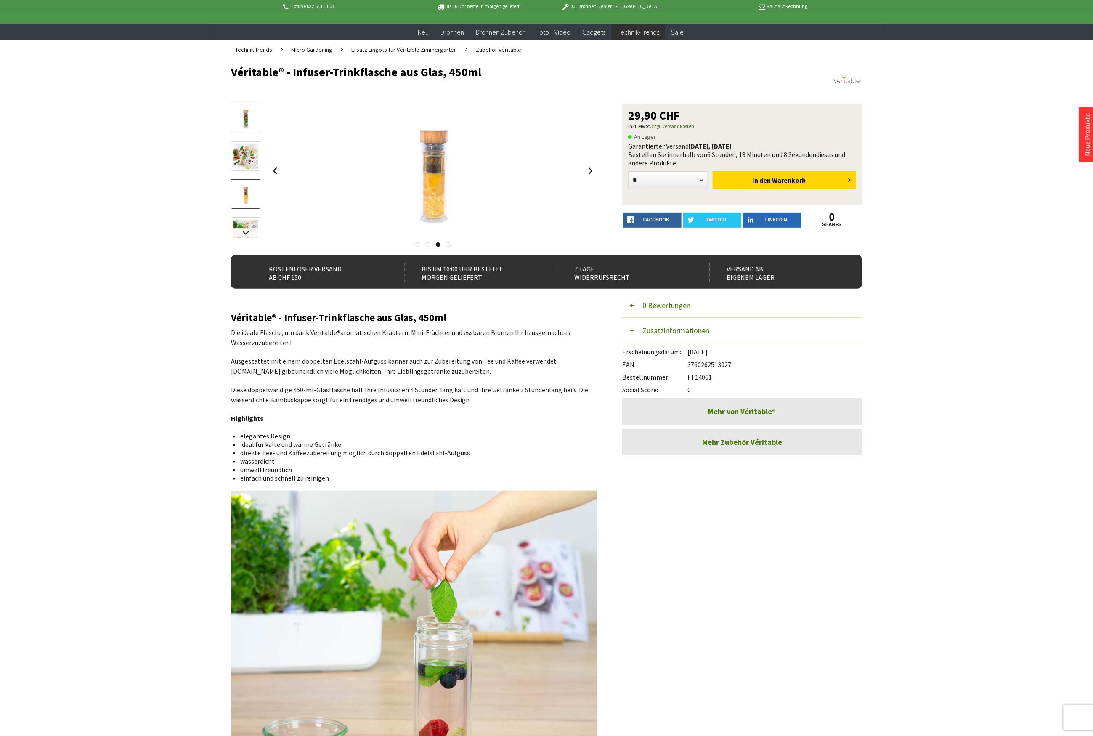
drag, startPoint x: 738, startPoint y: 364, endPoint x: 689, endPoint y: 362, distance: 48.8
click at [689, 362] on div "EAN: 3760262513027" at bounding box center [742, 362] width 240 height 13
copy div "3760262513027"
